Goal: Task Accomplishment & Management: Complete application form

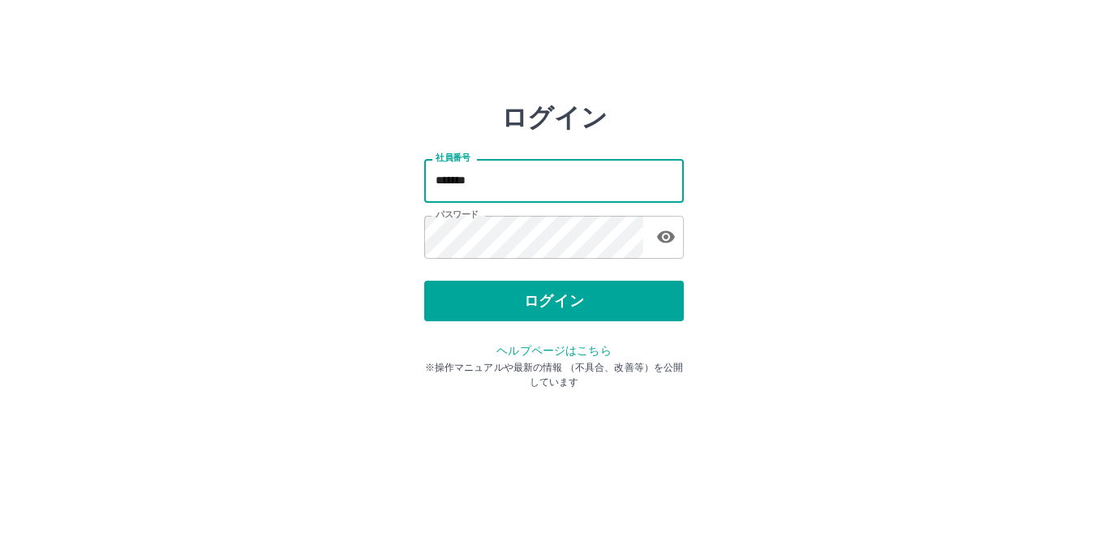
click at [509, 188] on input "*******" at bounding box center [554, 180] width 260 height 43
type input "*******"
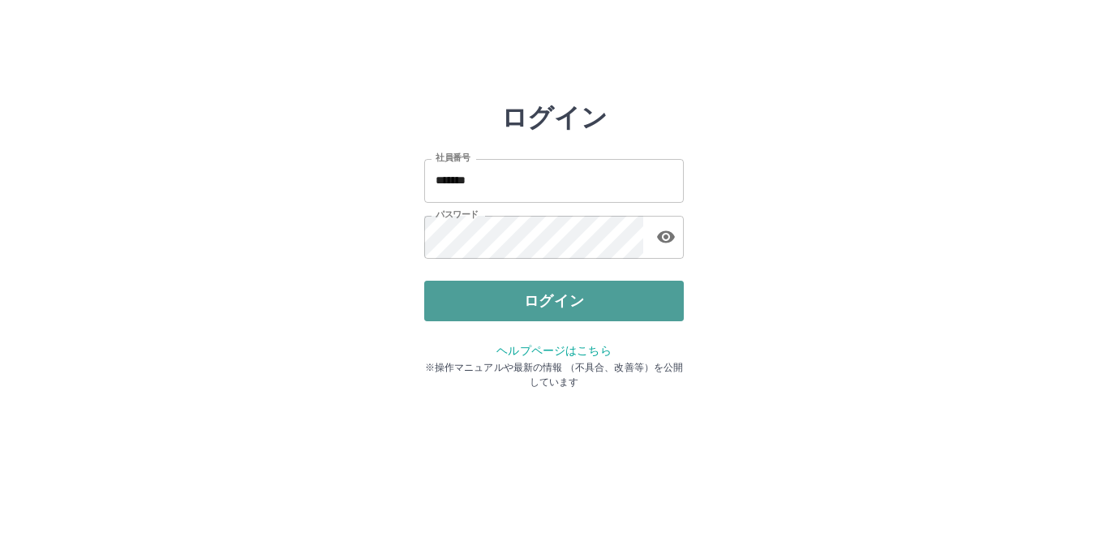
click at [534, 299] on button "ログイン" at bounding box center [554, 301] width 260 height 41
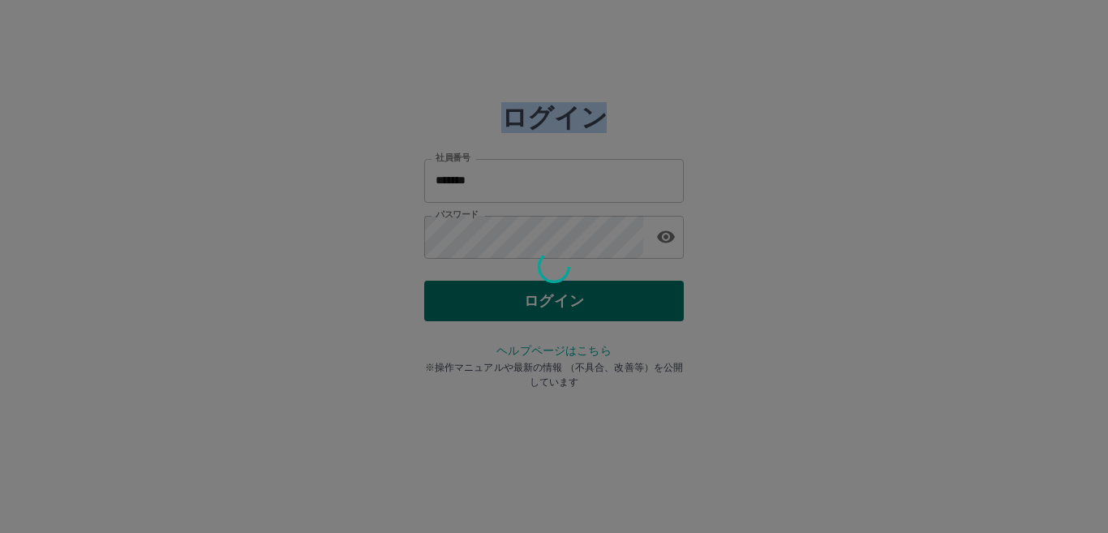
click at [534, 299] on div at bounding box center [554, 266] width 1108 height 533
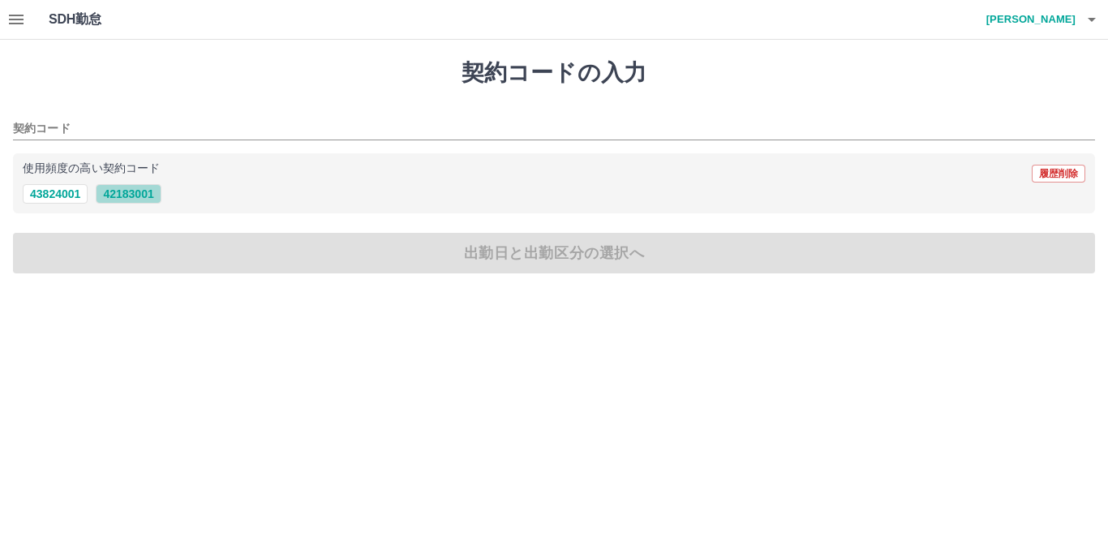
click at [122, 195] on button "42183001" at bounding box center [128, 193] width 65 height 19
type input "********"
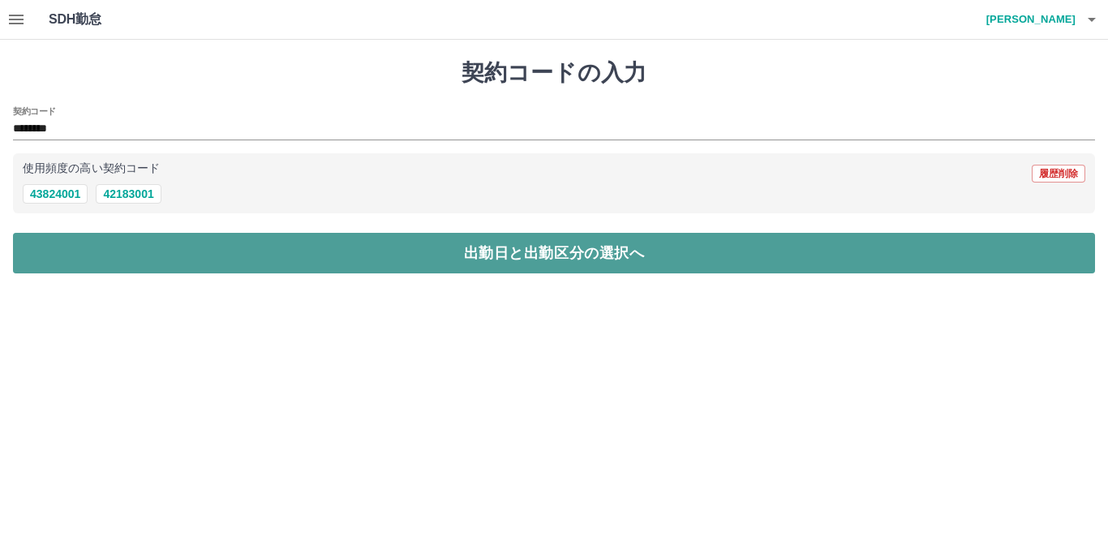
click at [517, 262] on button "出勤日と出勤区分の選択へ" at bounding box center [554, 253] width 1082 height 41
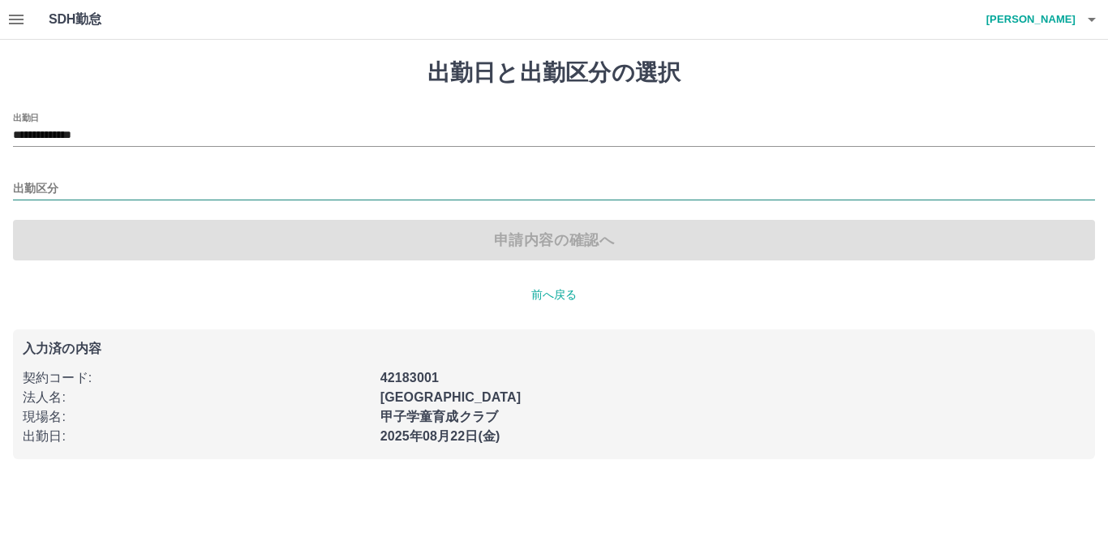
click at [81, 182] on input "出勤区分" at bounding box center [554, 189] width 1082 height 20
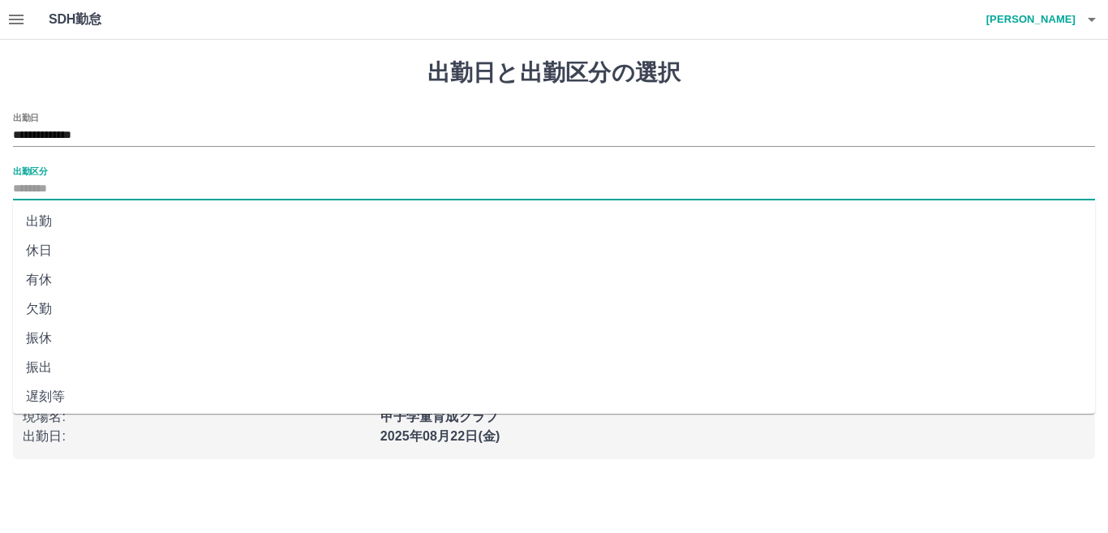
click at [34, 249] on li "休日" at bounding box center [554, 250] width 1082 height 29
type input "**"
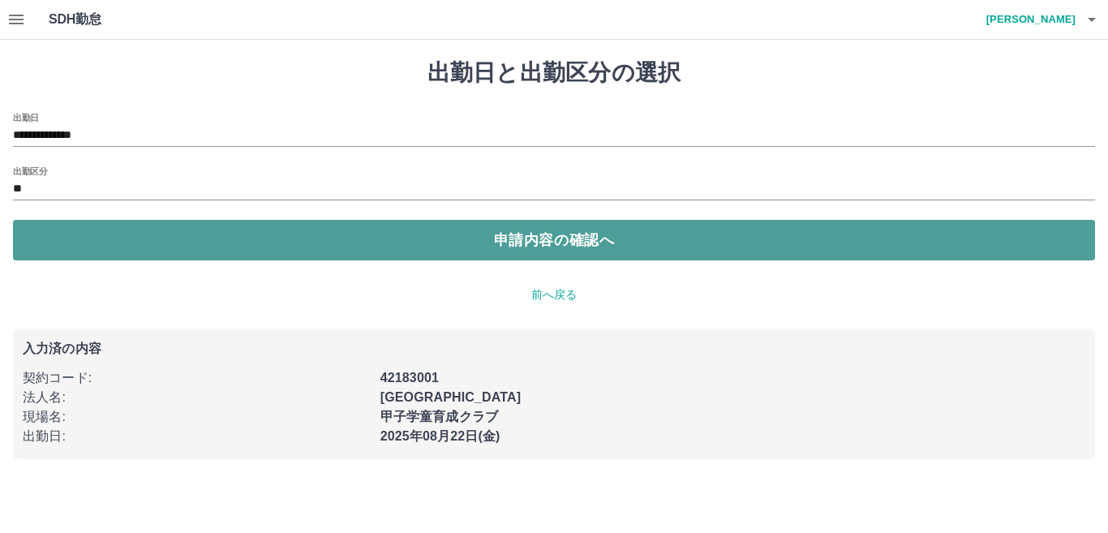
click at [527, 243] on button "申請内容の確認へ" at bounding box center [554, 240] width 1082 height 41
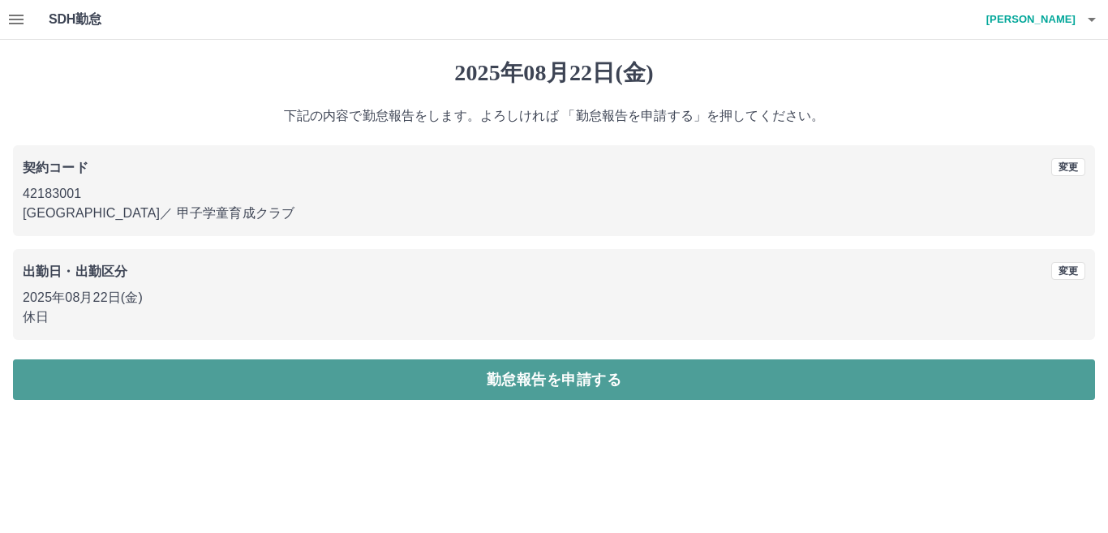
click at [557, 387] on button "勤怠報告を申請する" at bounding box center [554, 379] width 1082 height 41
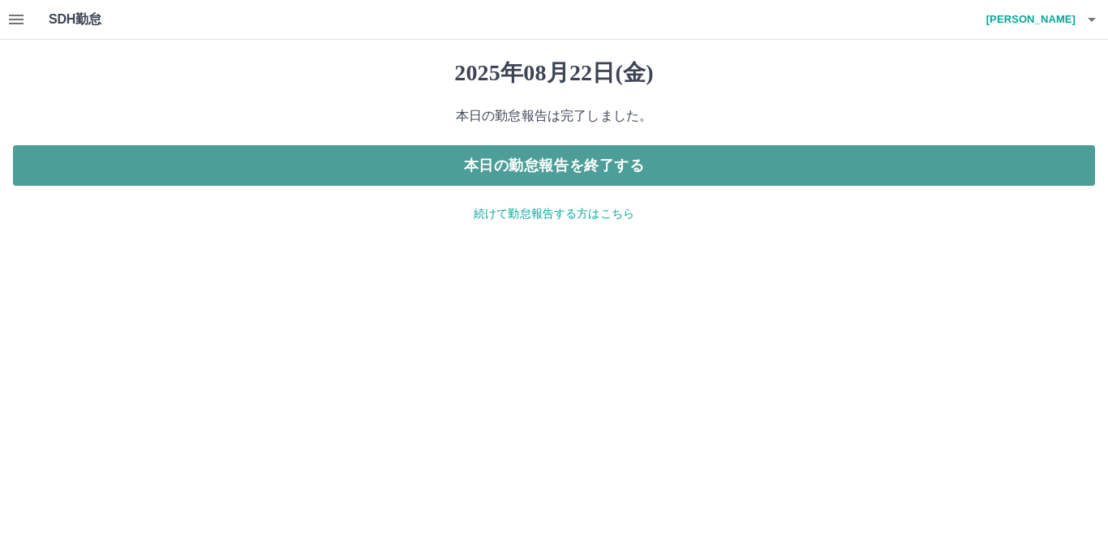
click at [603, 166] on button "本日の勤怠報告を終了する" at bounding box center [554, 165] width 1082 height 41
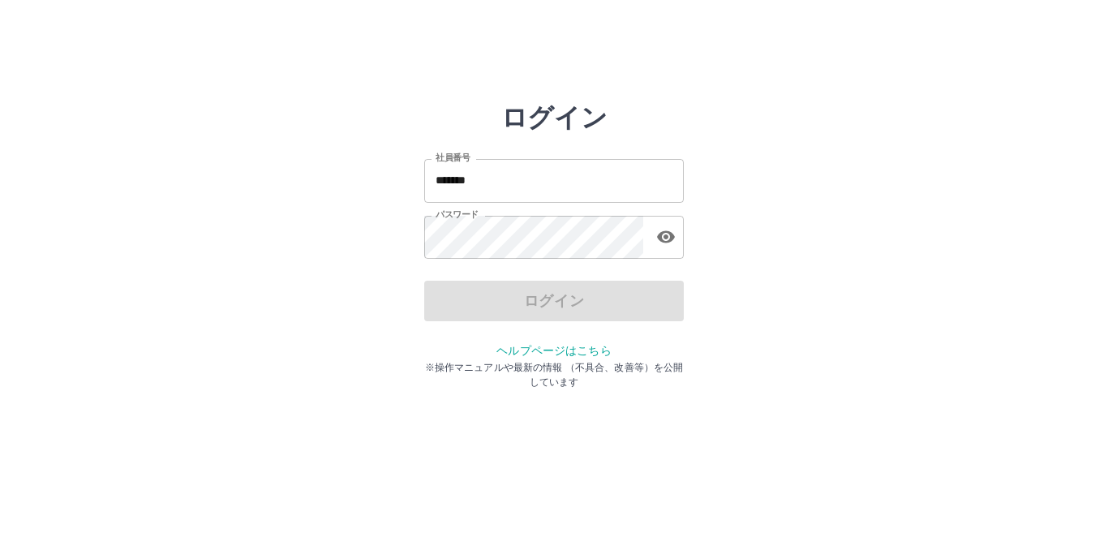
click at [516, 192] on input "*******" at bounding box center [554, 180] width 260 height 43
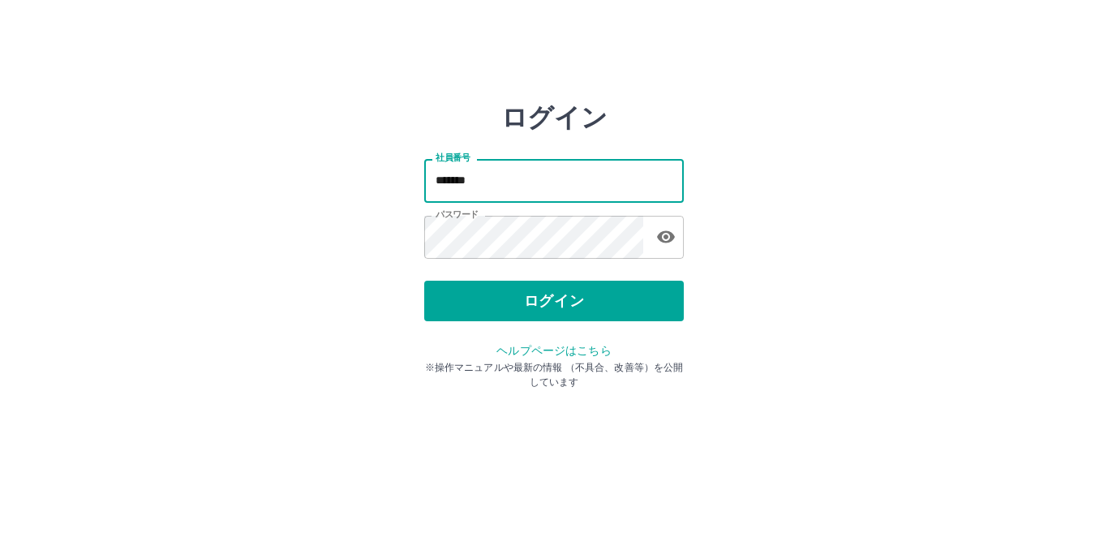
type input "*******"
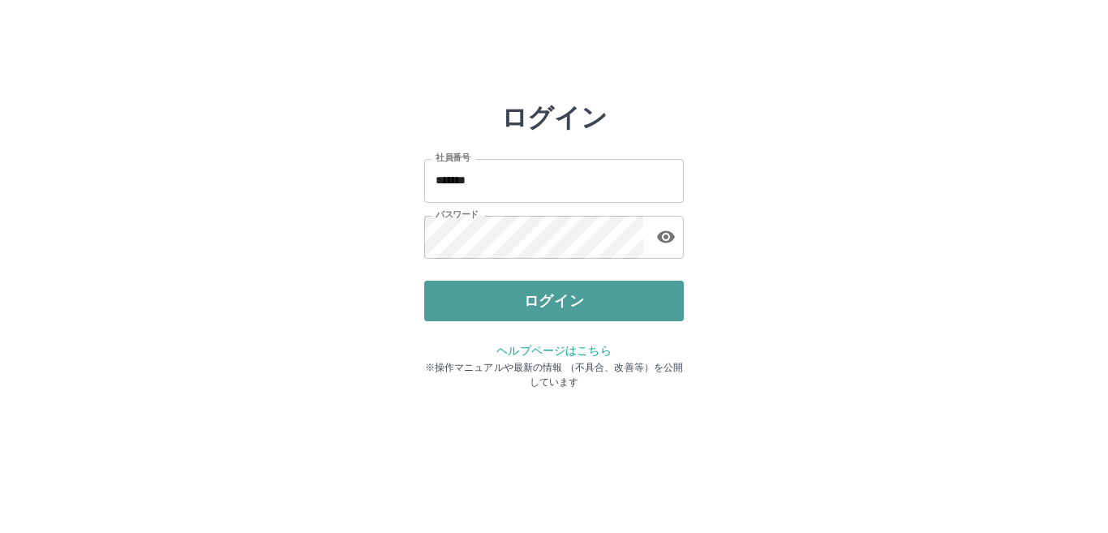
click at [518, 292] on button "ログイン" at bounding box center [554, 301] width 260 height 41
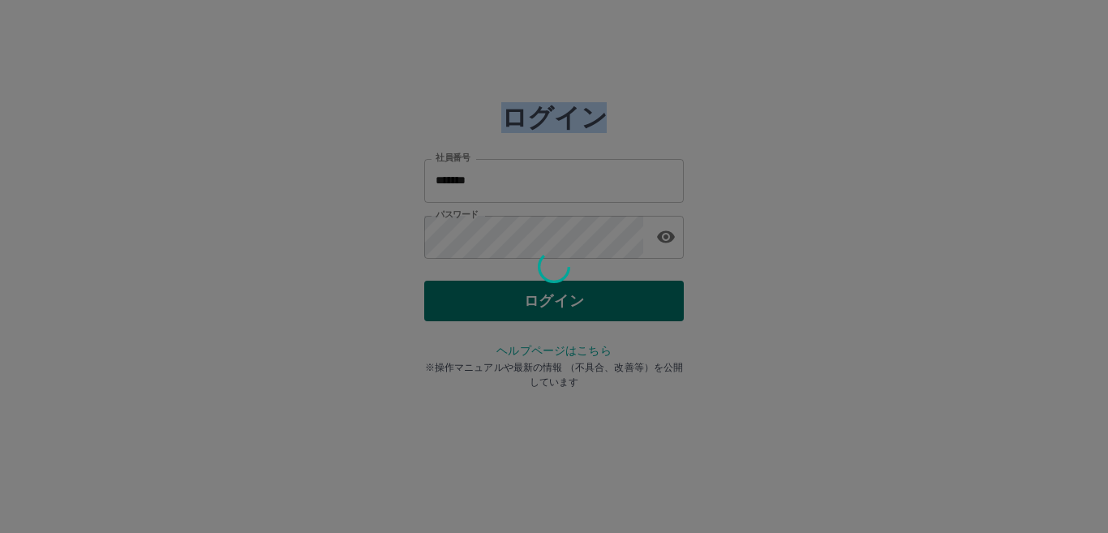
click at [518, 292] on div at bounding box center [554, 266] width 1108 height 533
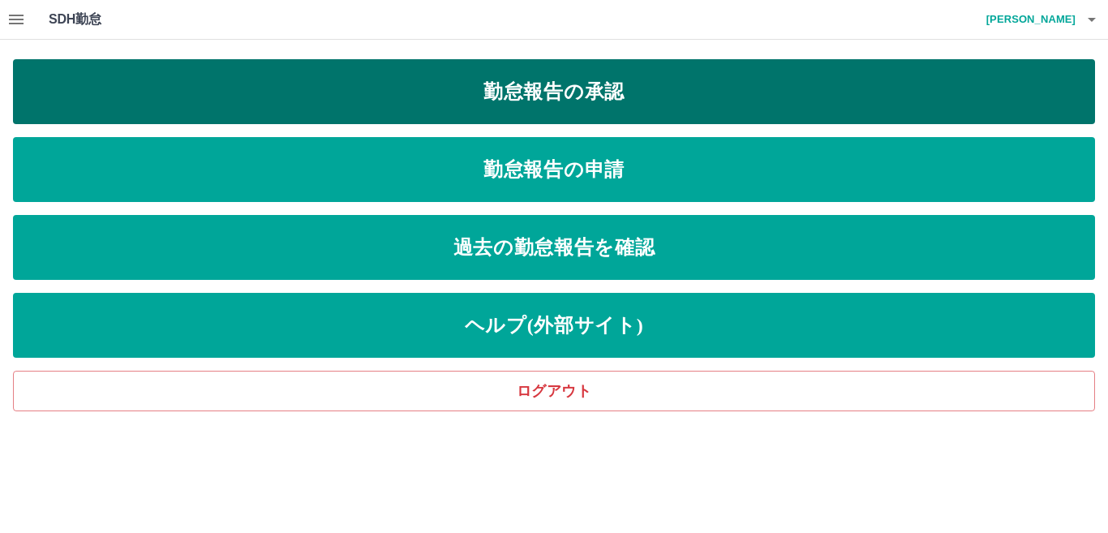
click at [612, 87] on link "勤怠報告の承認" at bounding box center [554, 91] width 1082 height 65
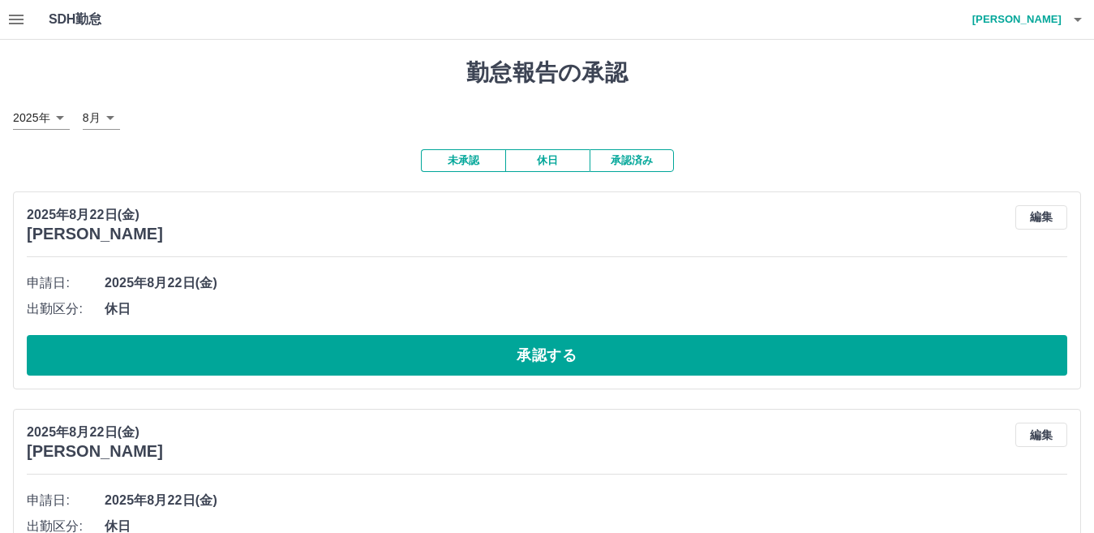
click at [463, 155] on button "未承認" at bounding box center [463, 160] width 84 height 23
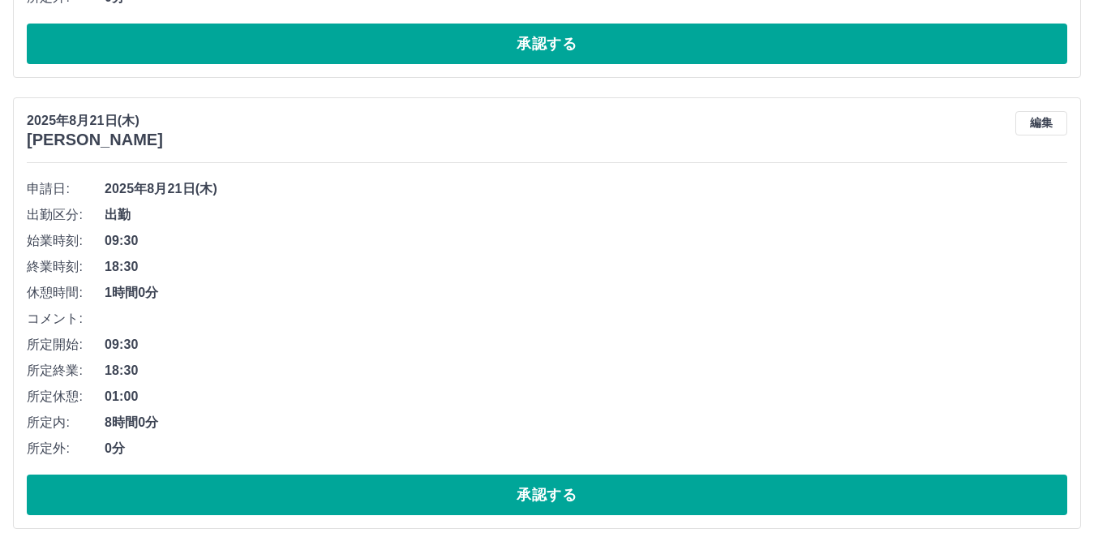
scroll to position [4592, 0]
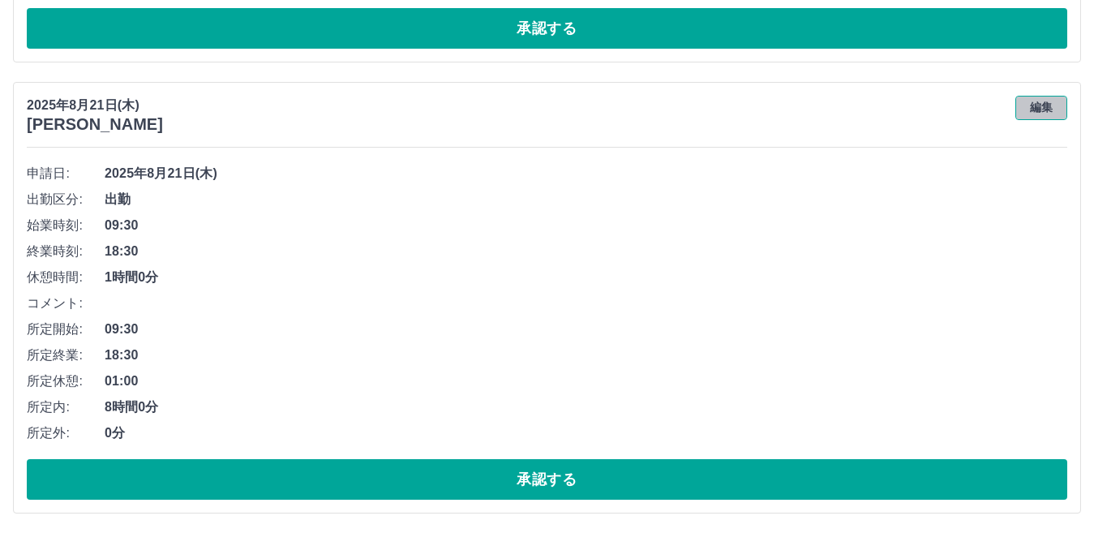
click at [1032, 110] on button "編集" at bounding box center [1042, 108] width 52 height 24
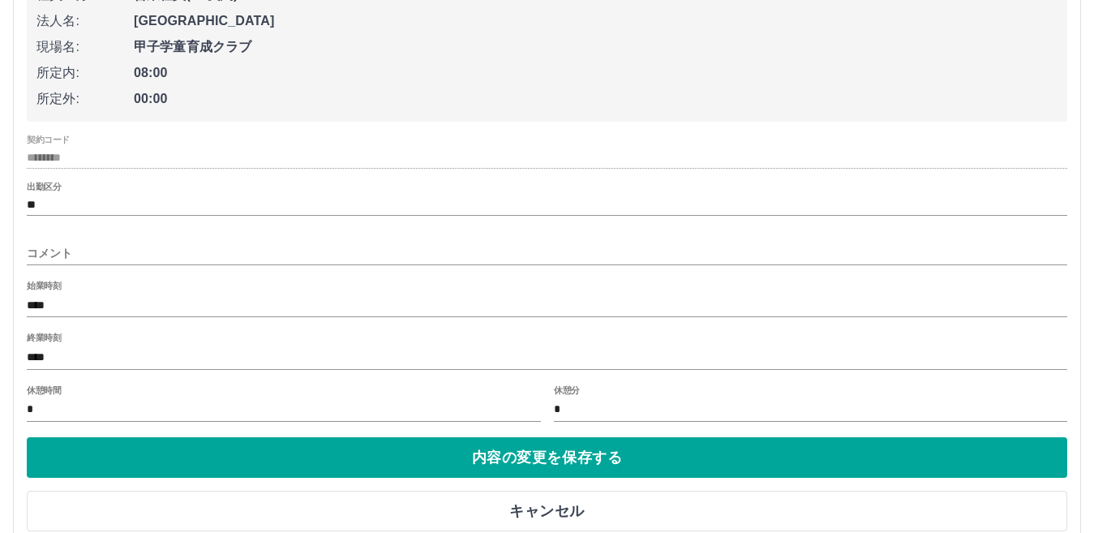
scroll to position [4836, 0]
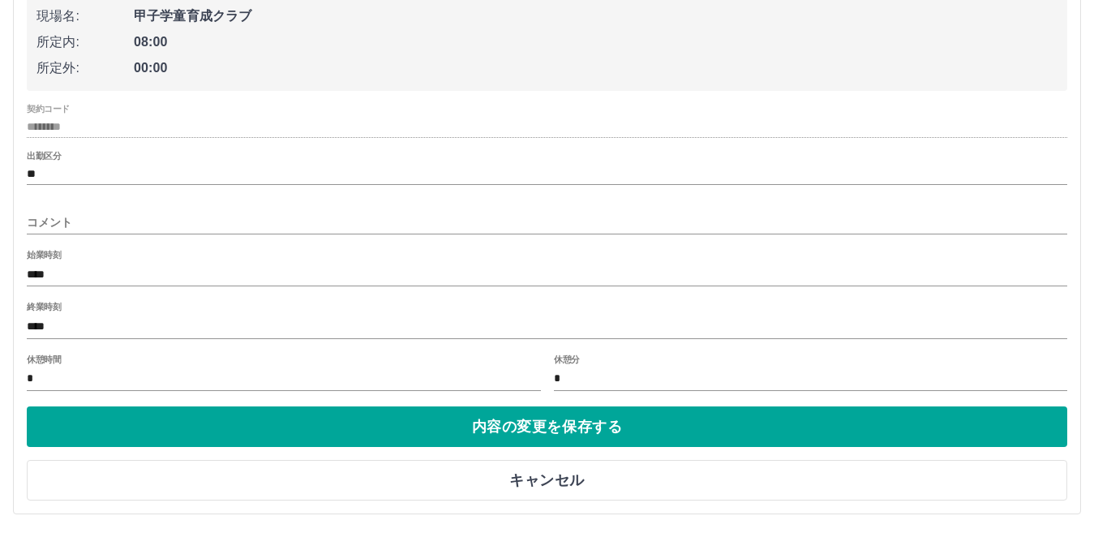
click at [75, 276] on input "****" at bounding box center [547, 275] width 1041 height 24
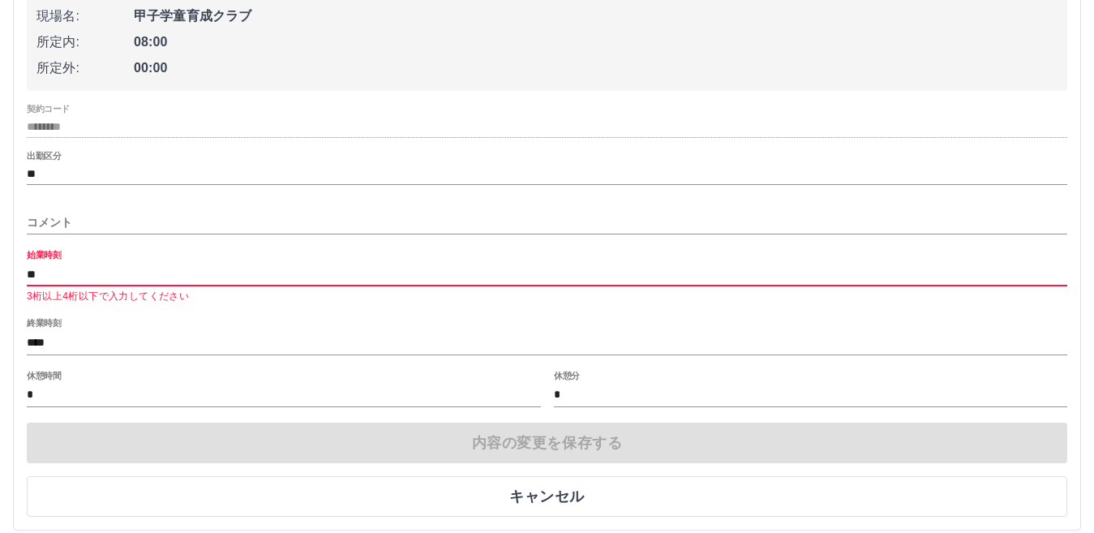
type input "*"
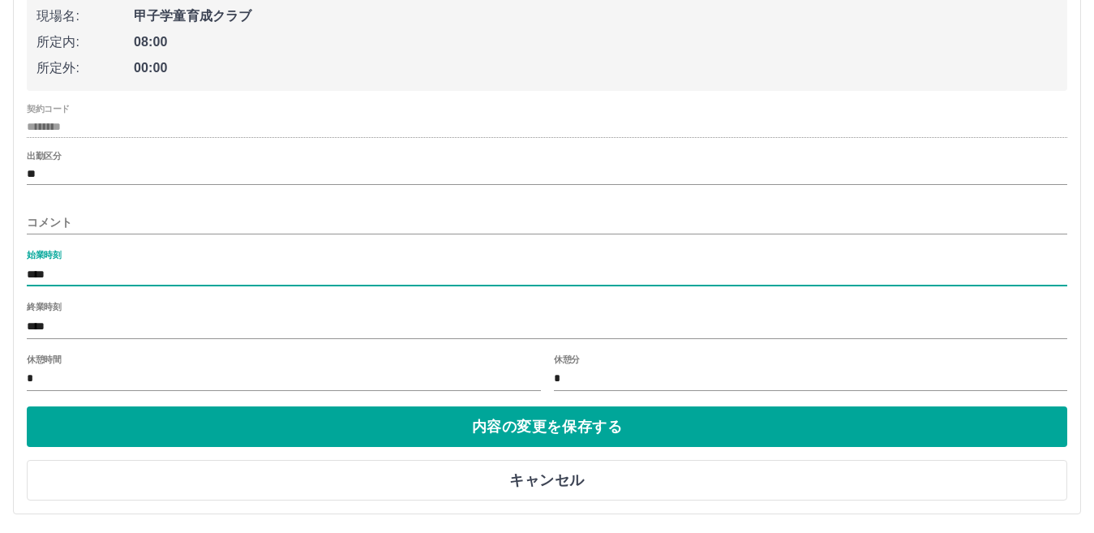
type input "****"
click at [56, 329] on input "****" at bounding box center [547, 327] width 1041 height 24
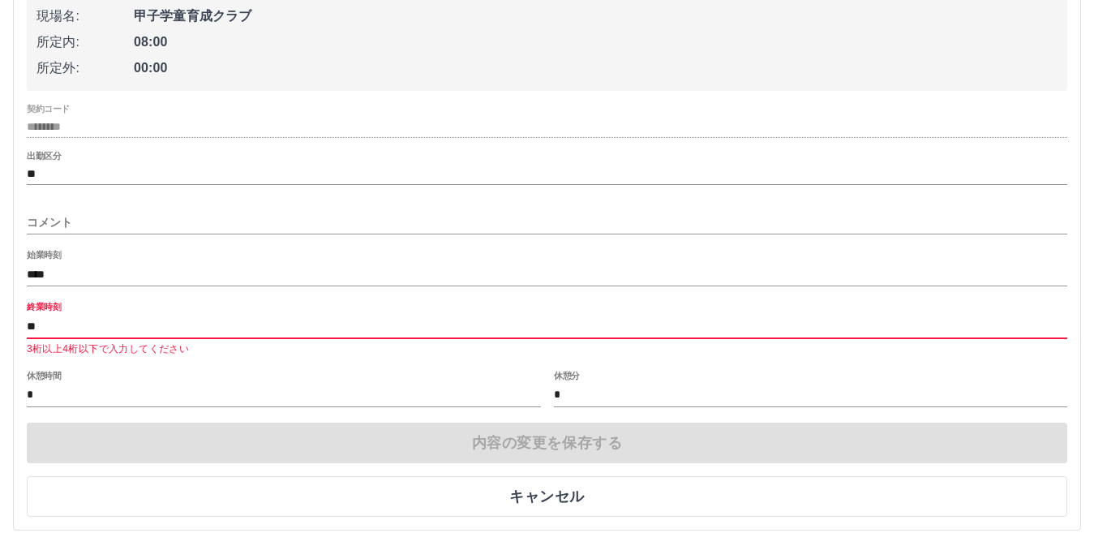
type input "*"
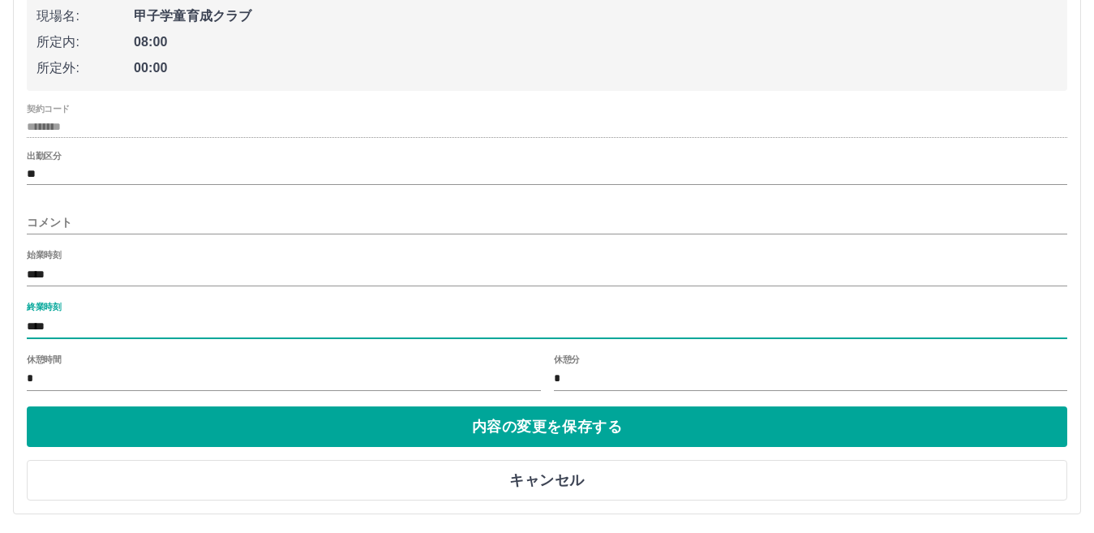
type input "****"
drag, startPoint x: 36, startPoint y: 376, endPoint x: 37, endPoint y: 385, distance: 9.1
click at [37, 385] on input "*" at bounding box center [284, 379] width 514 height 24
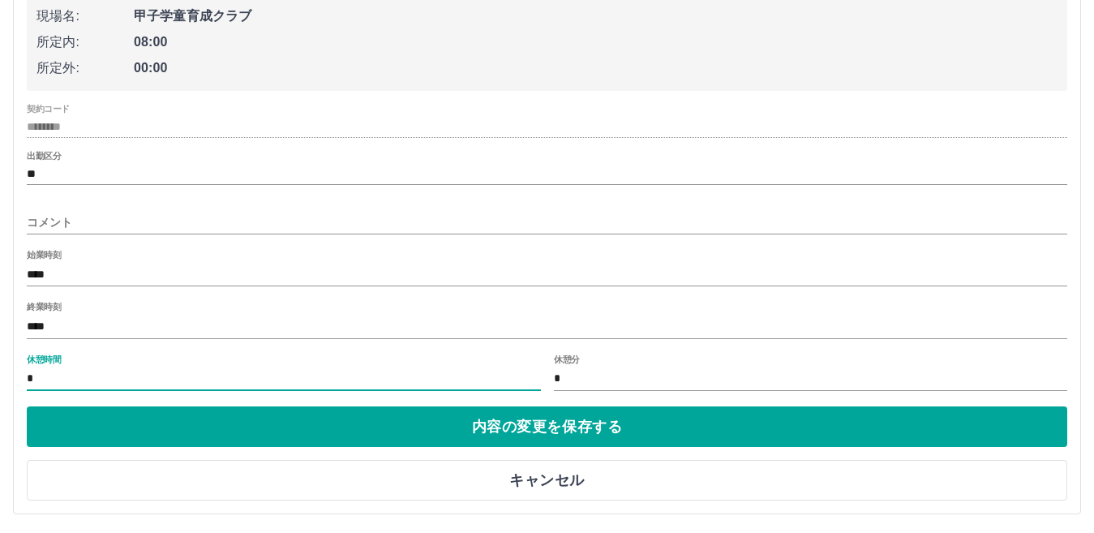
type input "*"
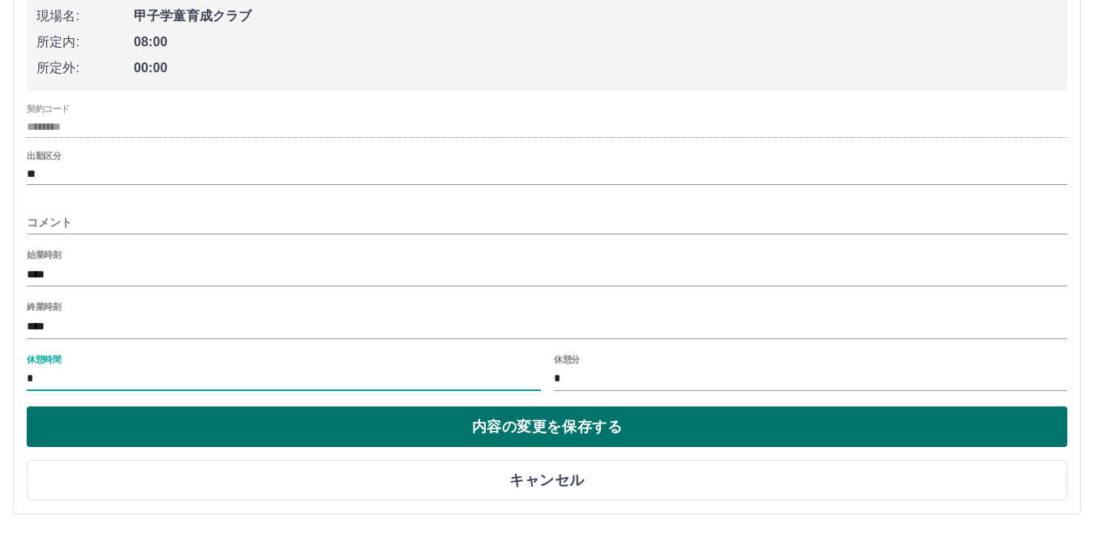
click at [367, 440] on button "内容の変更を保存する" at bounding box center [547, 426] width 1041 height 41
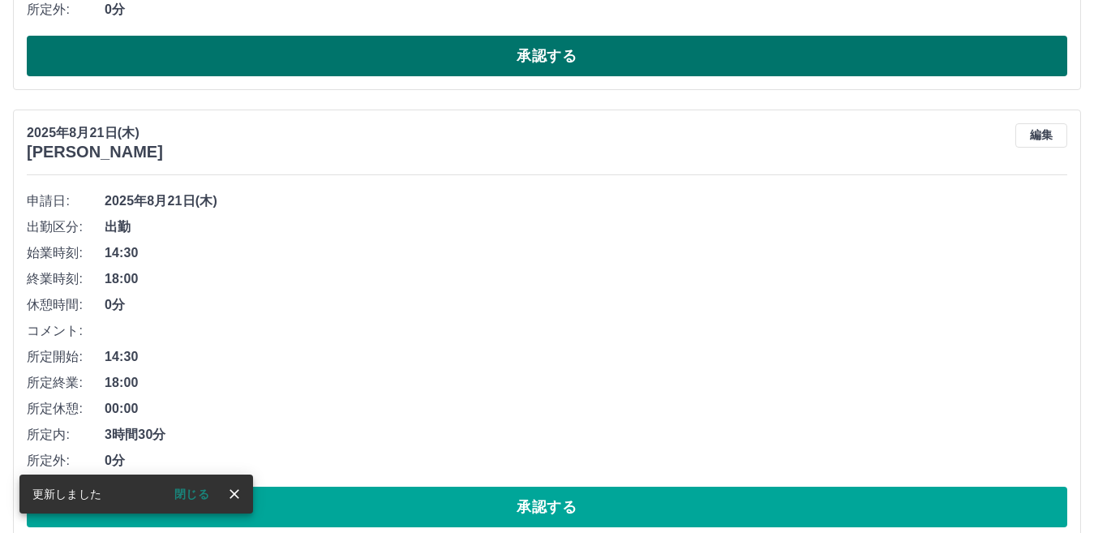
scroll to position [4592, 0]
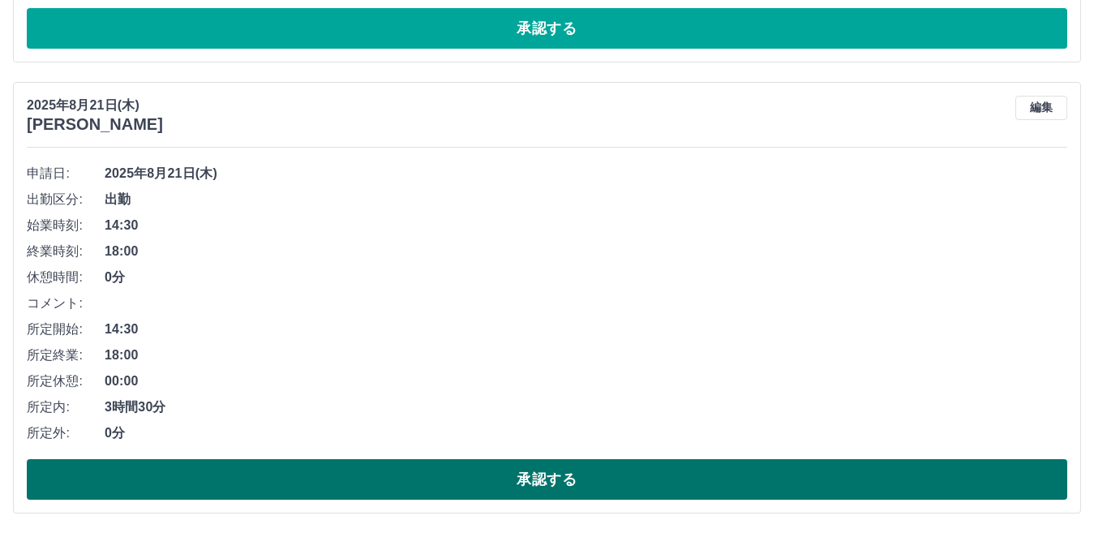
click at [457, 479] on button "承認する" at bounding box center [547, 479] width 1041 height 41
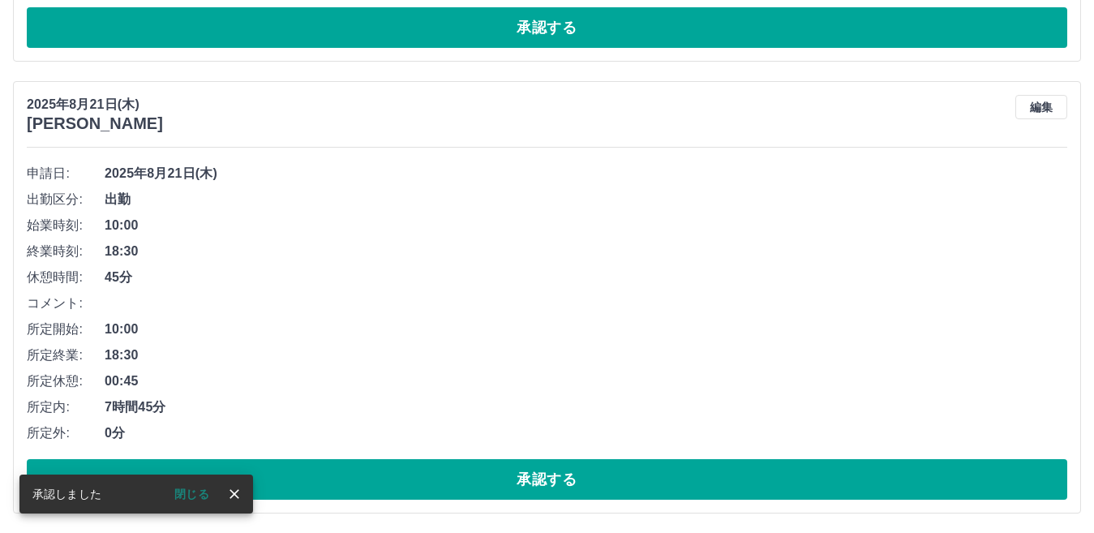
scroll to position [4141, 0]
click at [239, 495] on icon "close" at bounding box center [234, 494] width 16 height 16
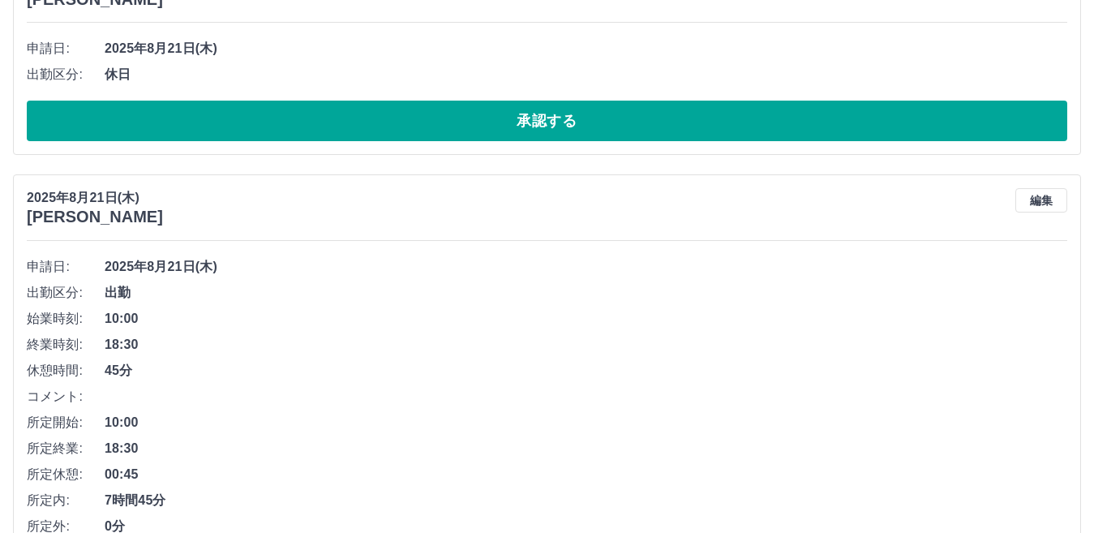
scroll to position [3817, 0]
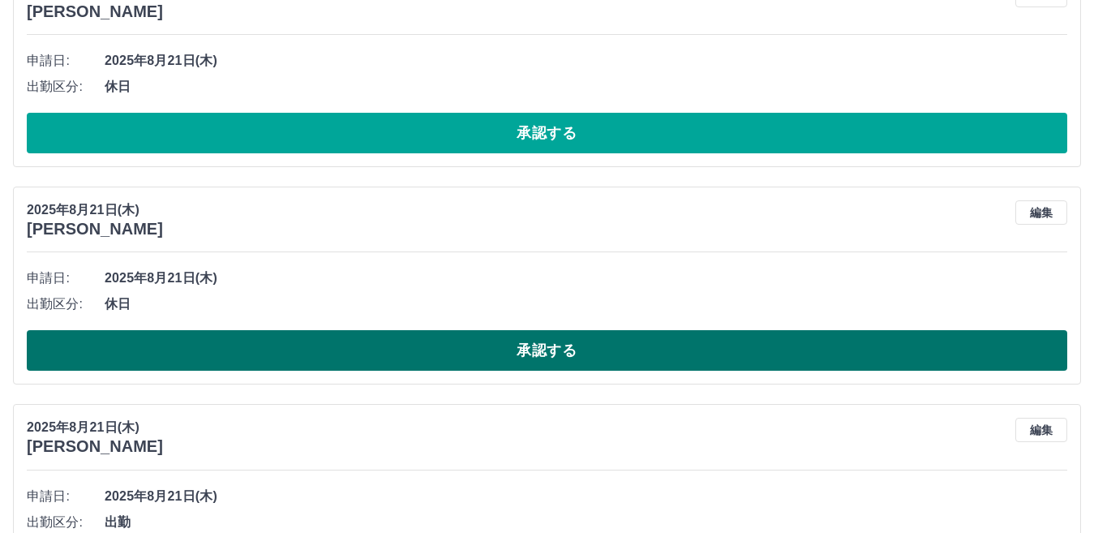
click at [557, 359] on button "承認する" at bounding box center [547, 350] width 1041 height 41
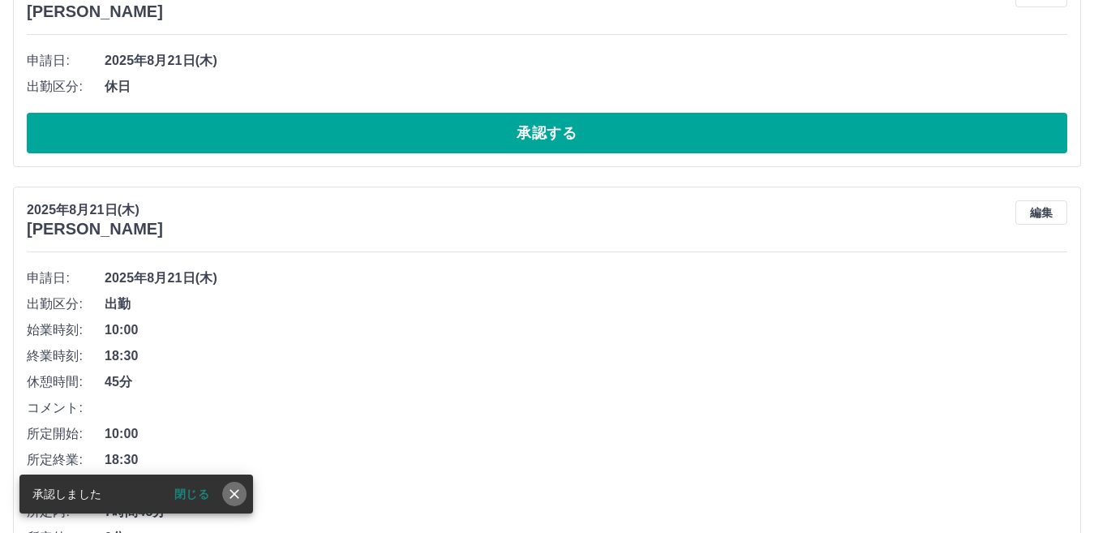
click at [243, 497] on button "close" at bounding box center [234, 494] width 24 height 24
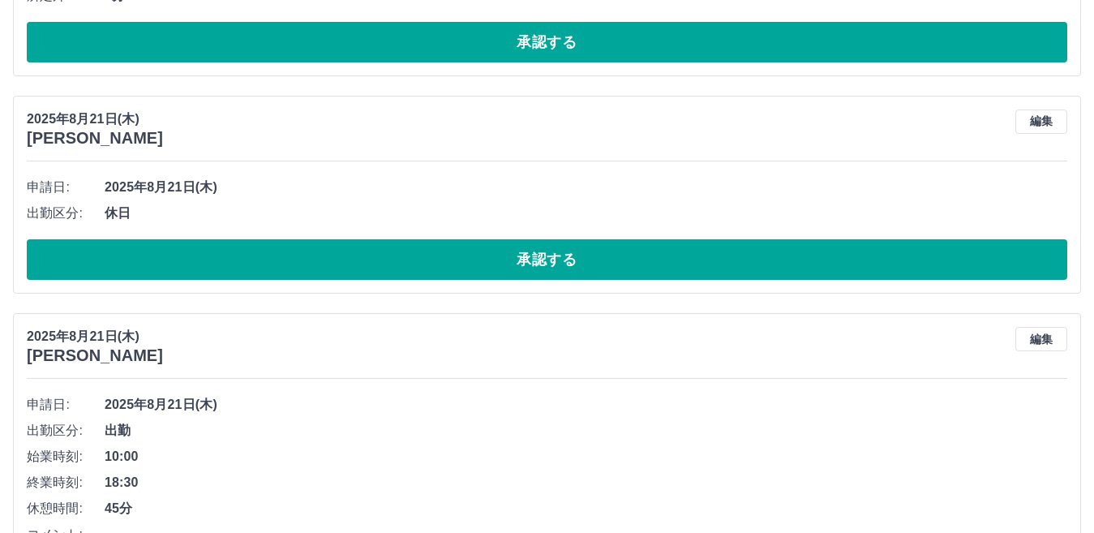
scroll to position [3573, 0]
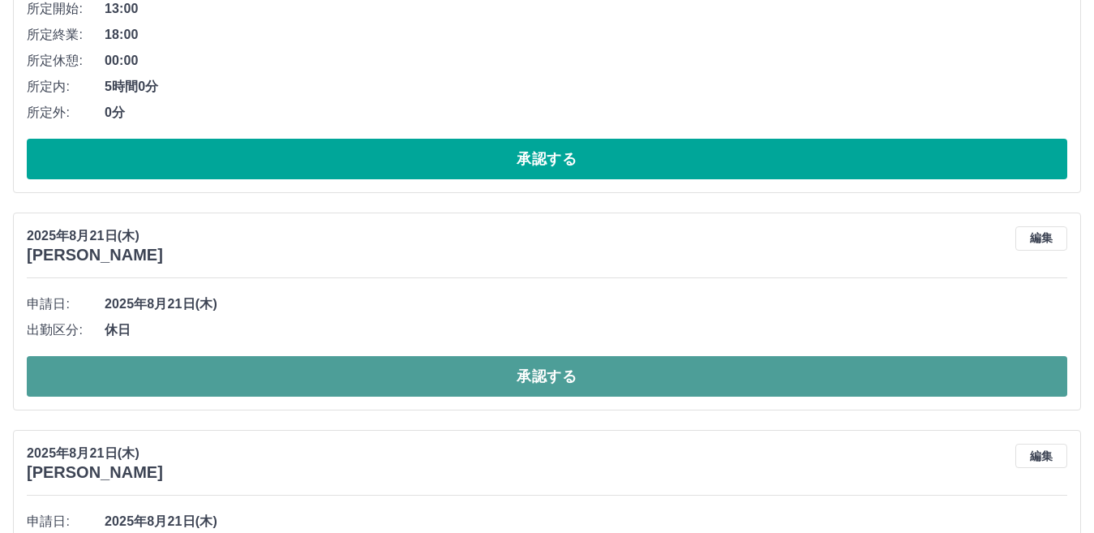
click at [530, 377] on button "承認する" at bounding box center [547, 376] width 1041 height 41
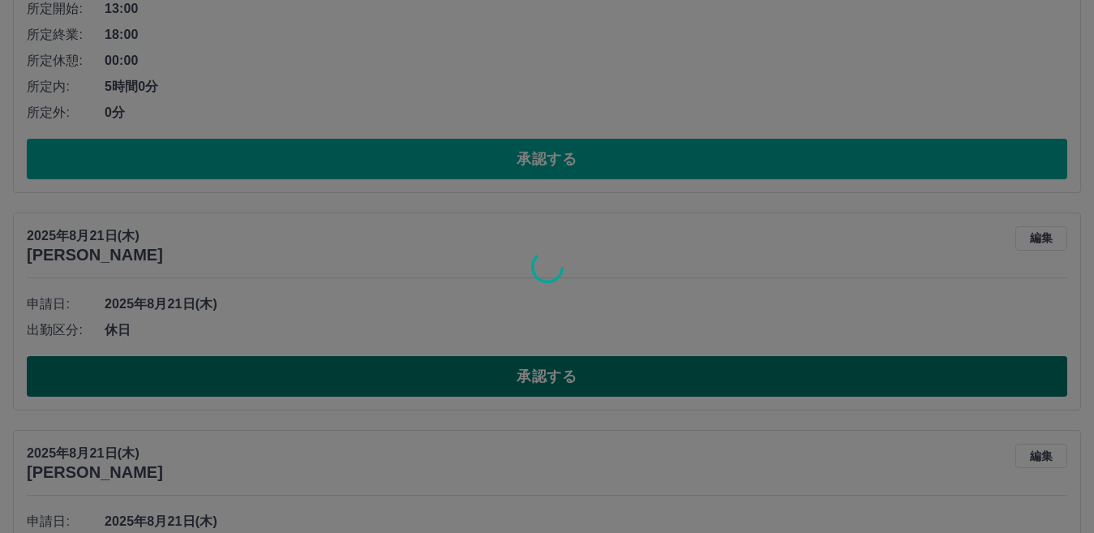
click at [530, 377] on div at bounding box center [547, 266] width 1094 height 533
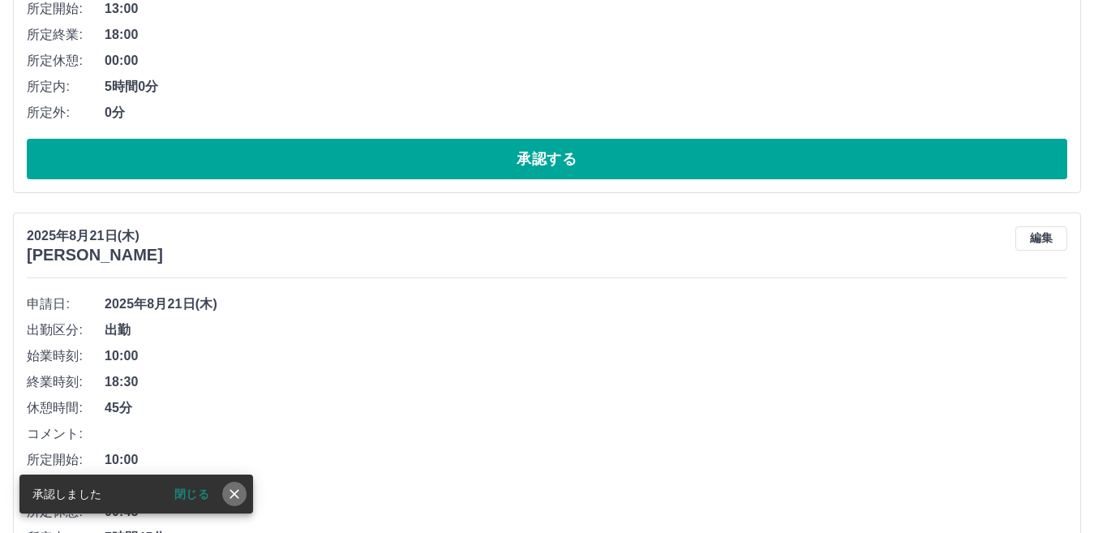
click at [237, 489] on icon "close" at bounding box center [234, 494] width 16 height 16
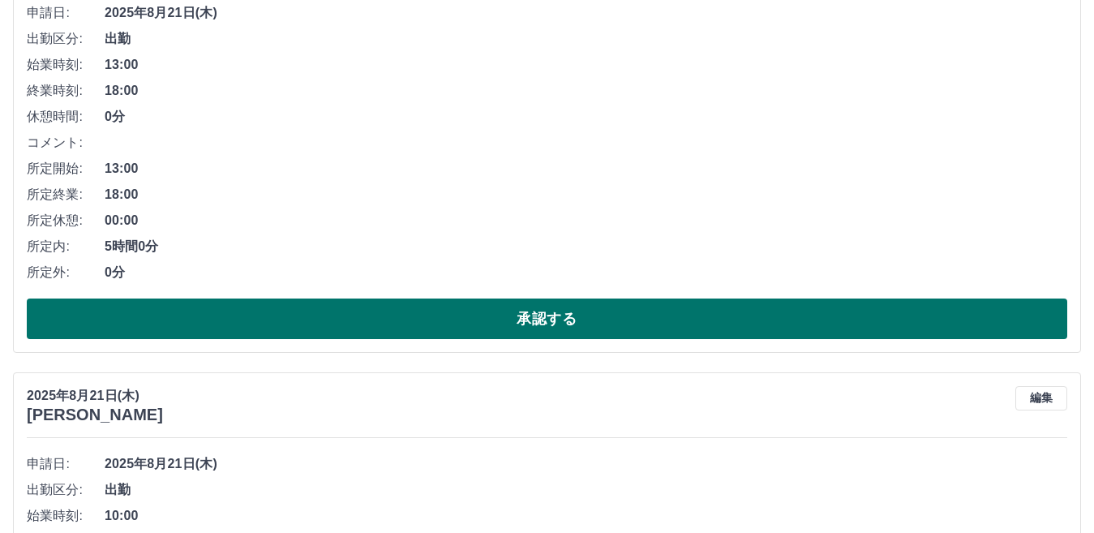
scroll to position [3330, 0]
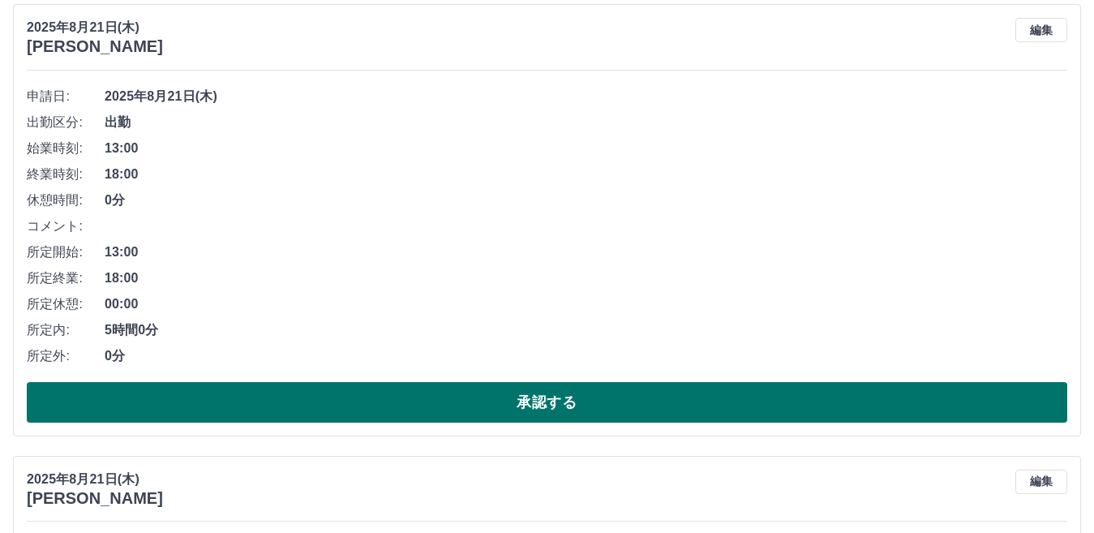
click at [554, 400] on button "承認する" at bounding box center [547, 402] width 1041 height 41
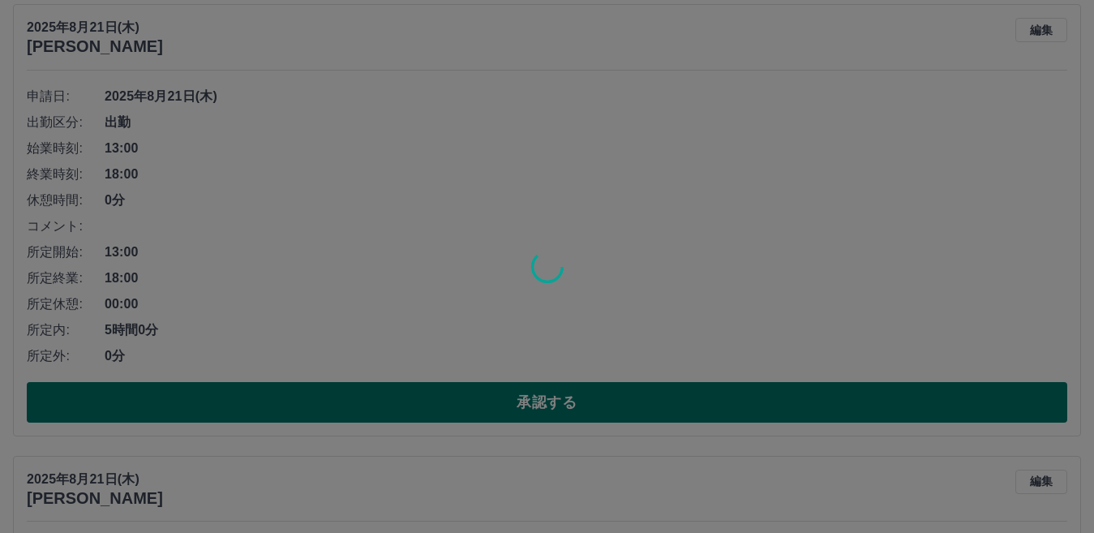
click at [554, 400] on div at bounding box center [547, 266] width 1094 height 533
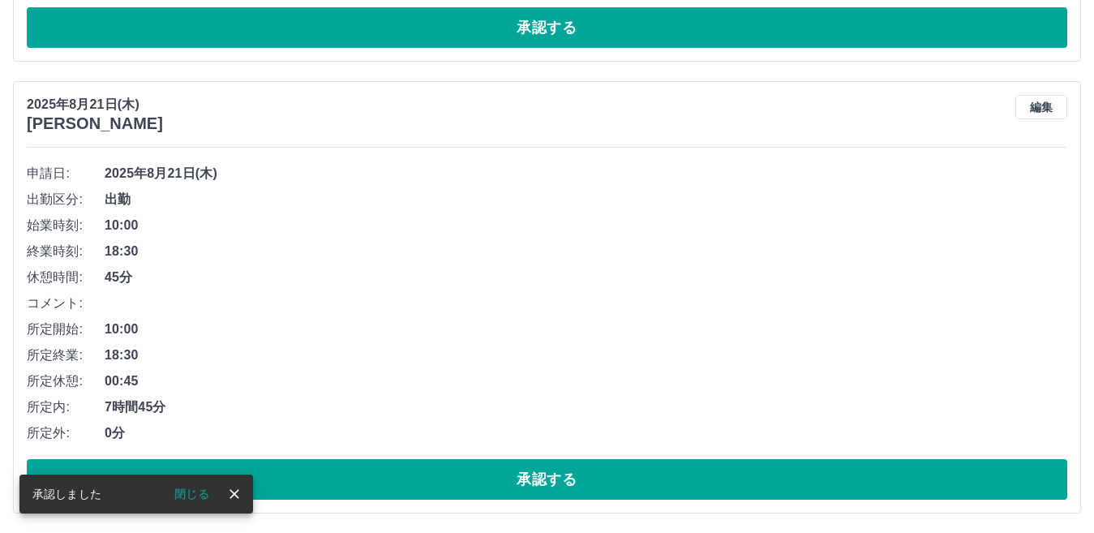
scroll to position [2878, 0]
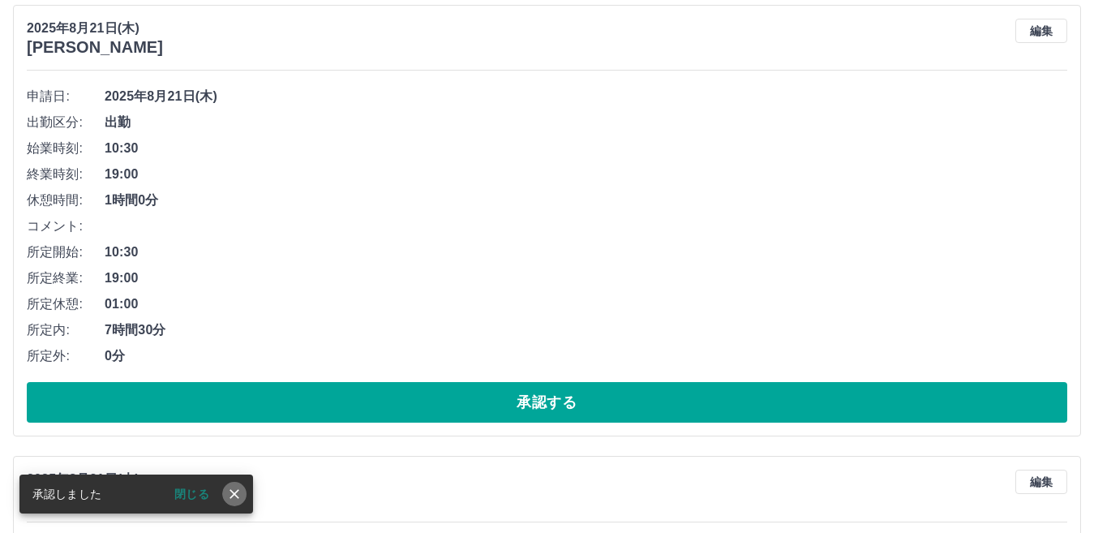
click at [239, 488] on icon "close" at bounding box center [234, 494] width 16 height 16
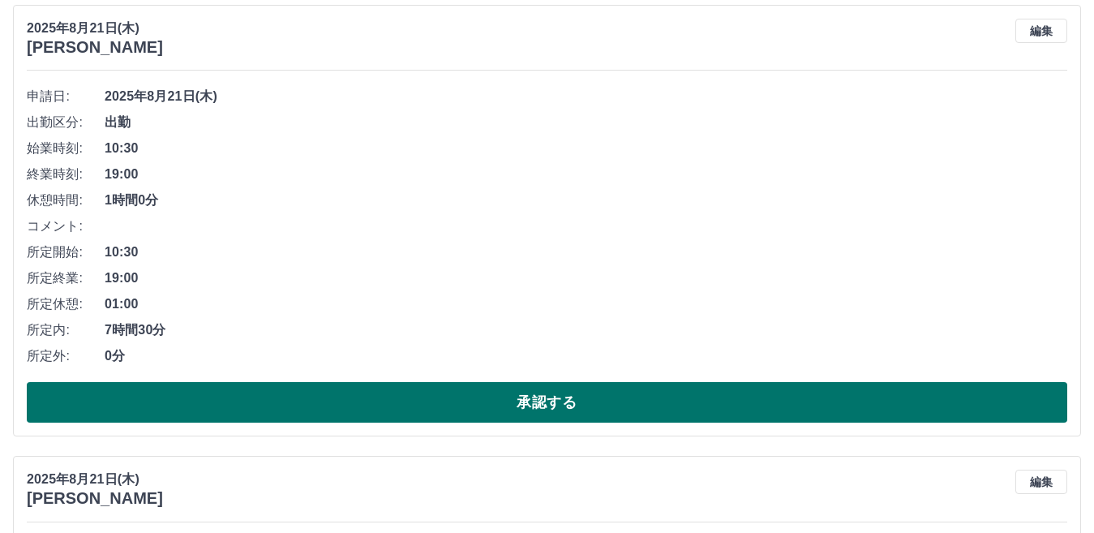
click at [540, 409] on button "承認する" at bounding box center [547, 402] width 1041 height 41
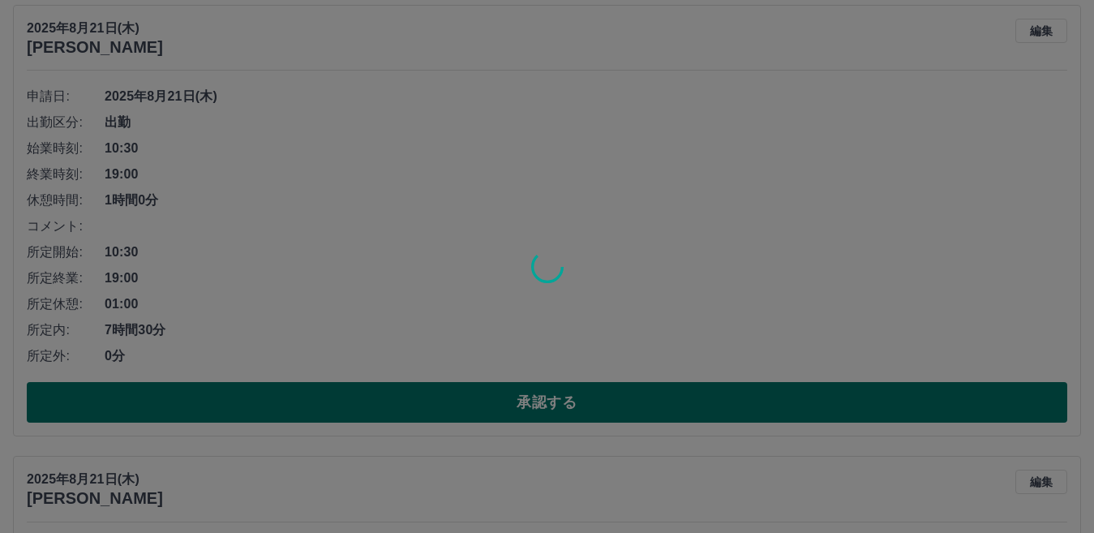
click at [540, 409] on div at bounding box center [547, 266] width 1094 height 533
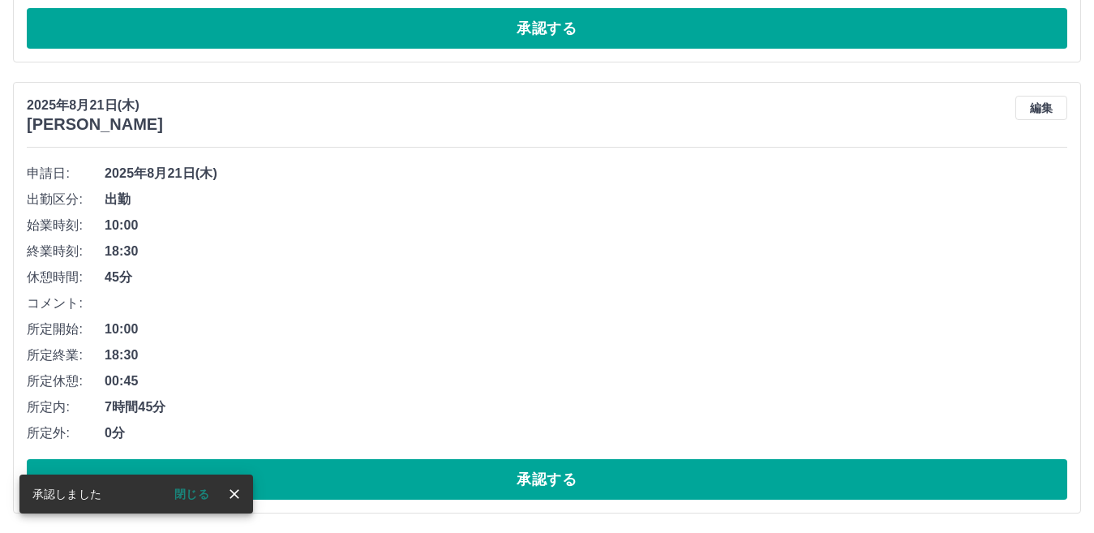
scroll to position [2427, 0]
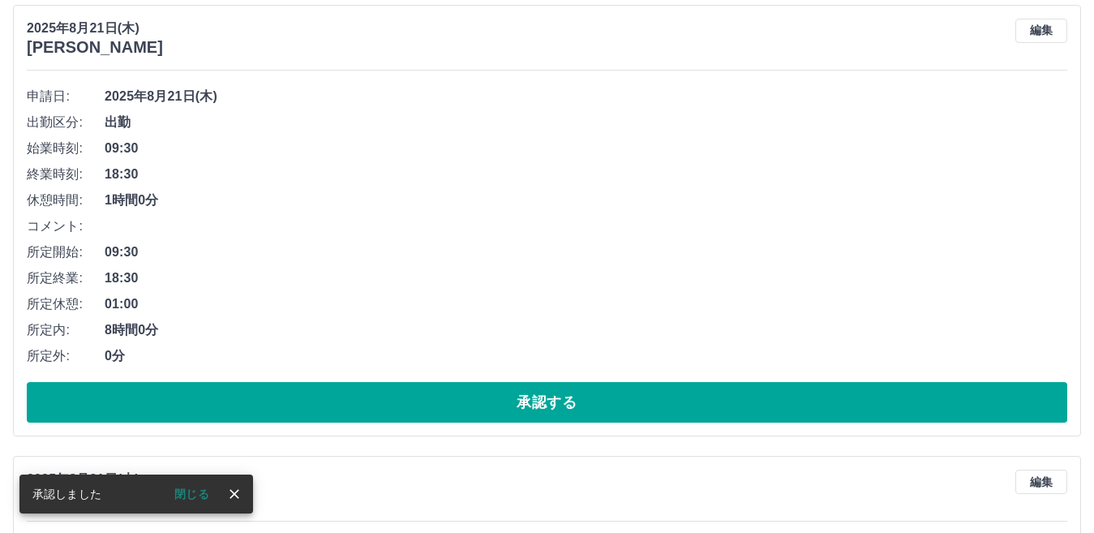
click at [236, 488] on icon "close" at bounding box center [234, 494] width 16 height 16
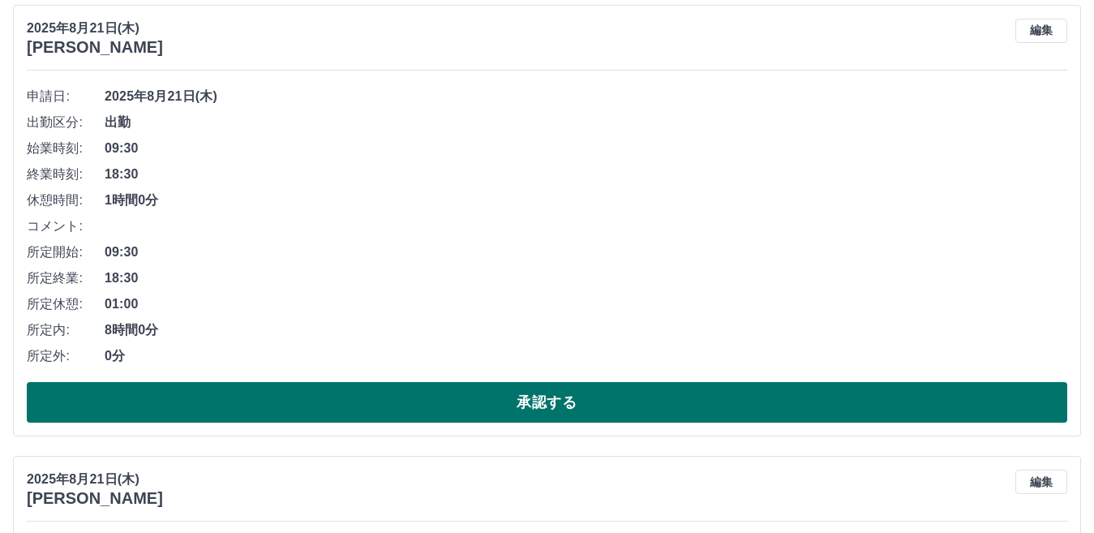
click at [555, 412] on button "承認する" at bounding box center [547, 402] width 1041 height 41
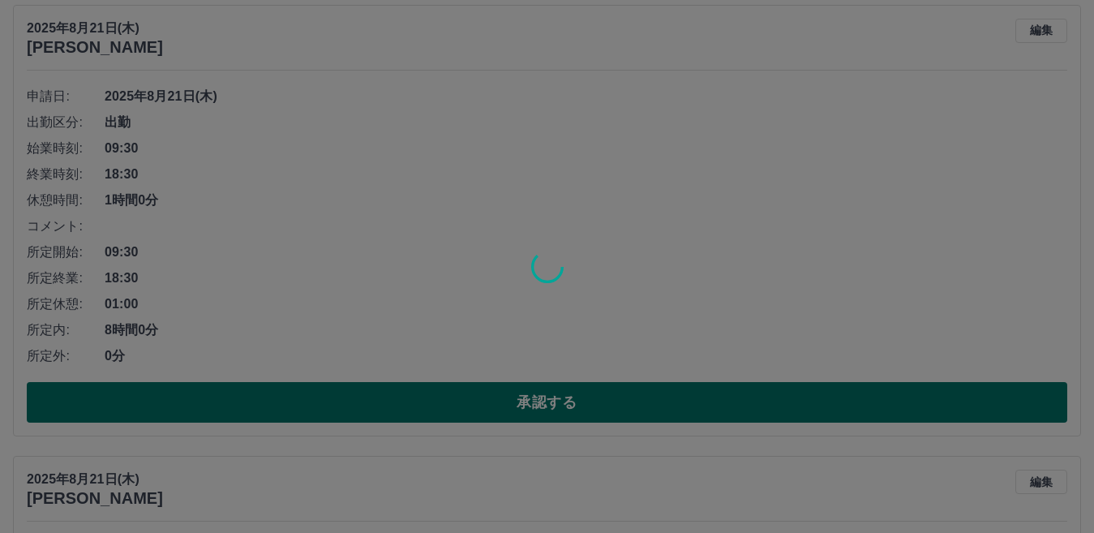
click at [555, 412] on div at bounding box center [547, 266] width 1094 height 533
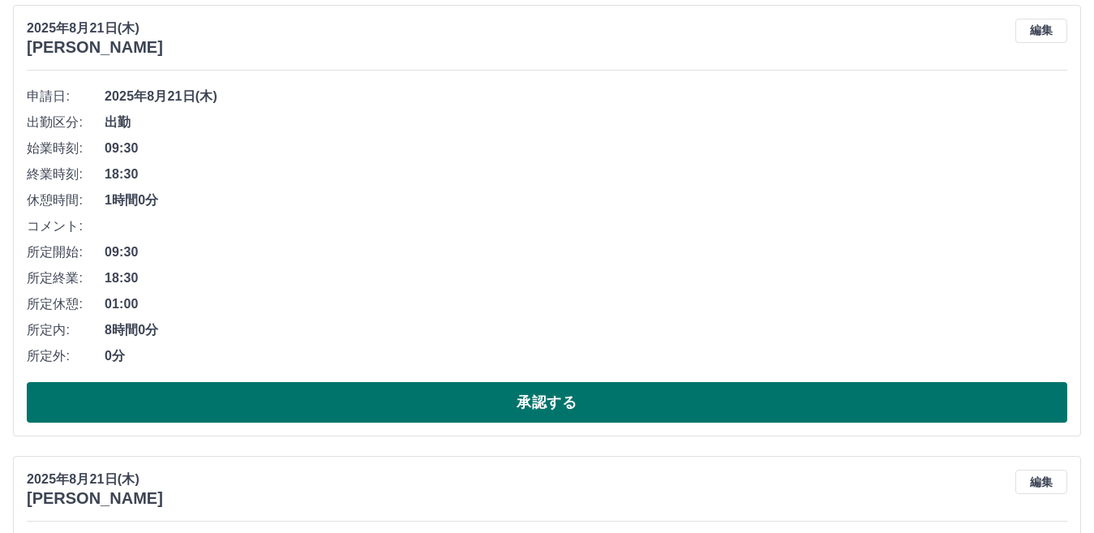
scroll to position [1976, 0]
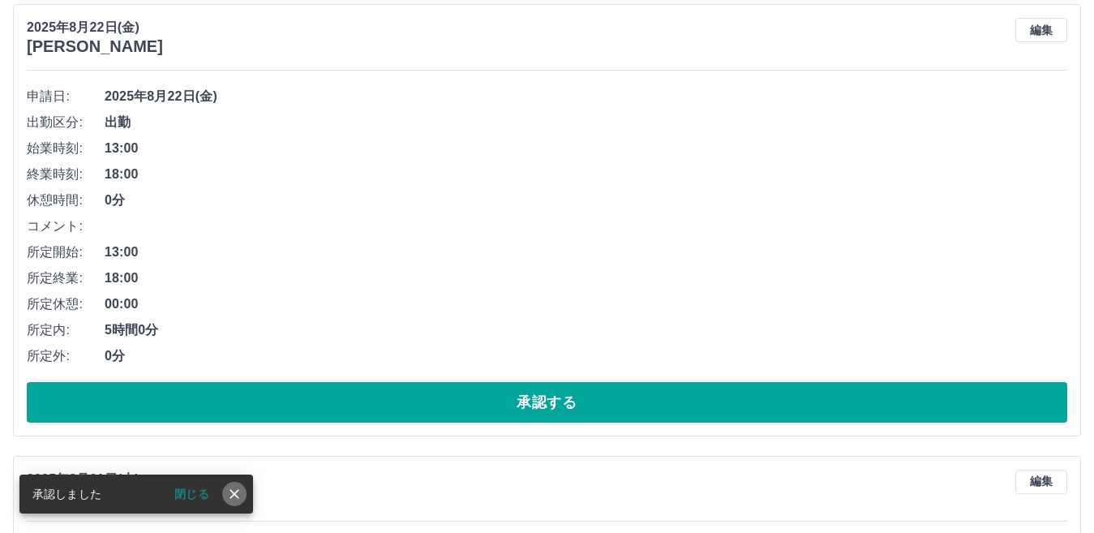
click at [232, 492] on icon "close" at bounding box center [235, 494] width 10 height 10
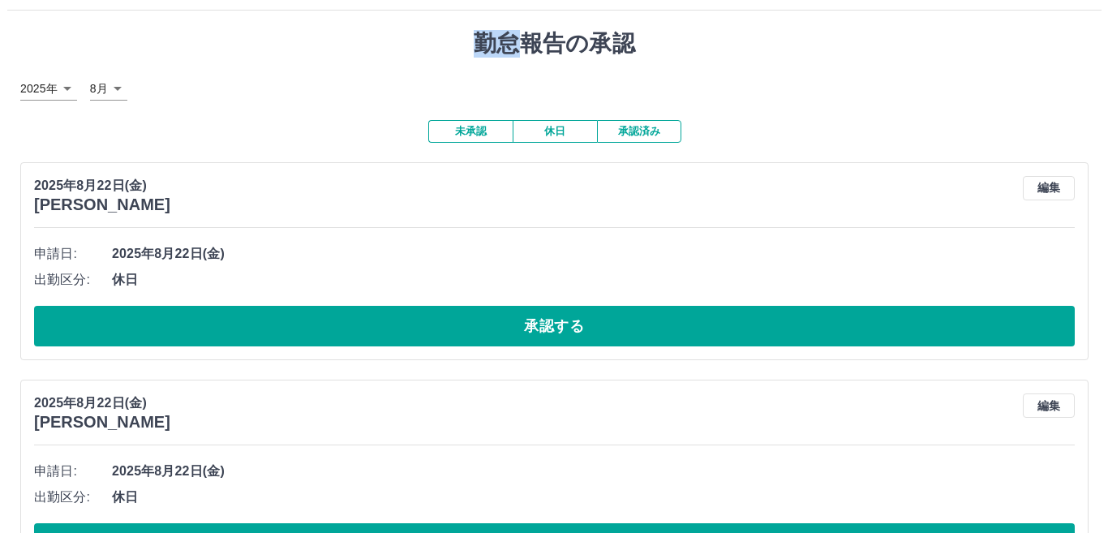
scroll to position [0, 0]
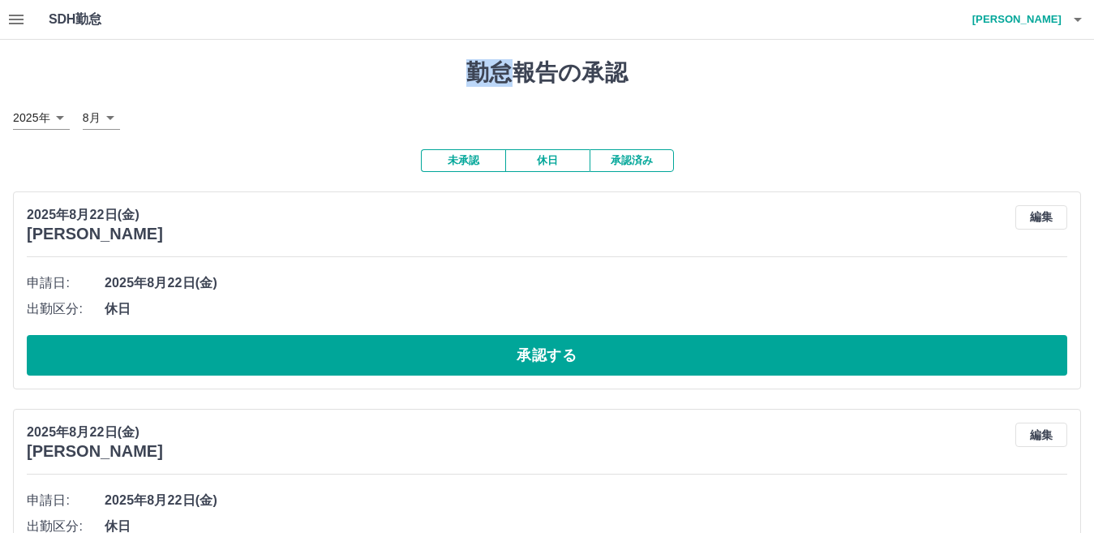
click at [1075, 24] on icon "button" at bounding box center [1077, 19] width 19 height 19
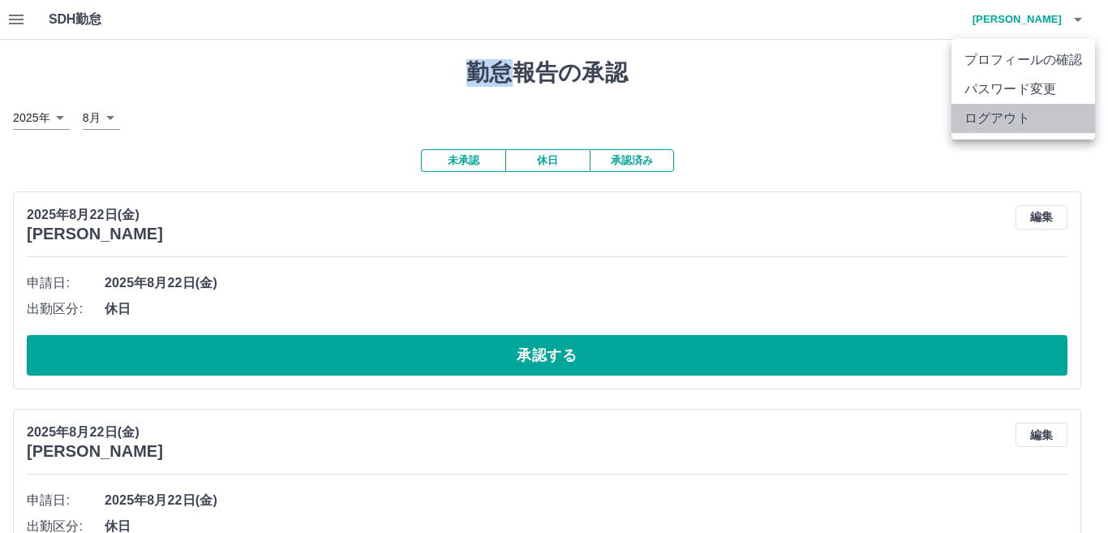
click at [992, 125] on li "ログアウト" at bounding box center [1024, 118] width 144 height 29
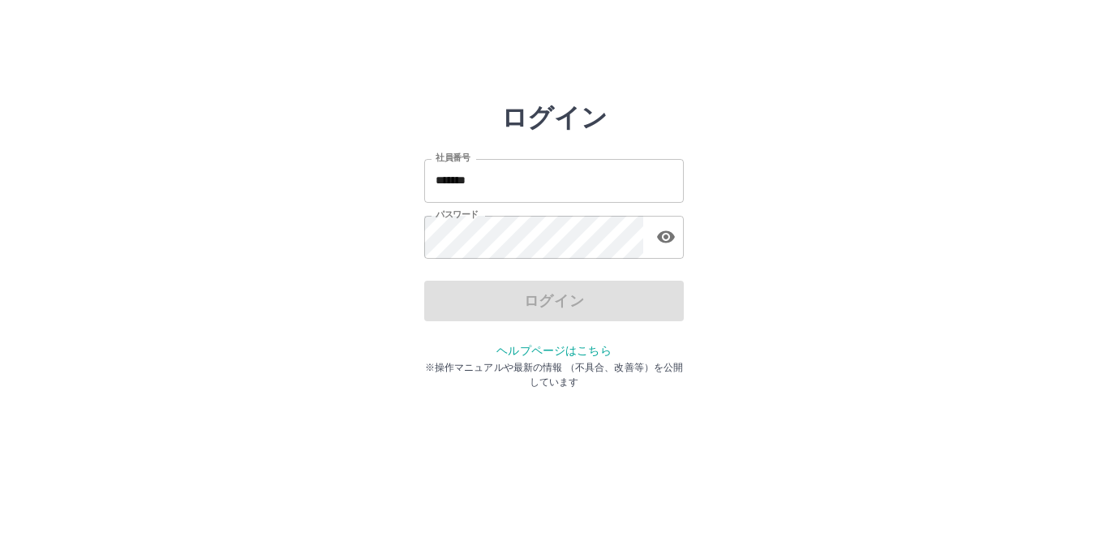
click at [521, 190] on input "*******" at bounding box center [554, 180] width 260 height 43
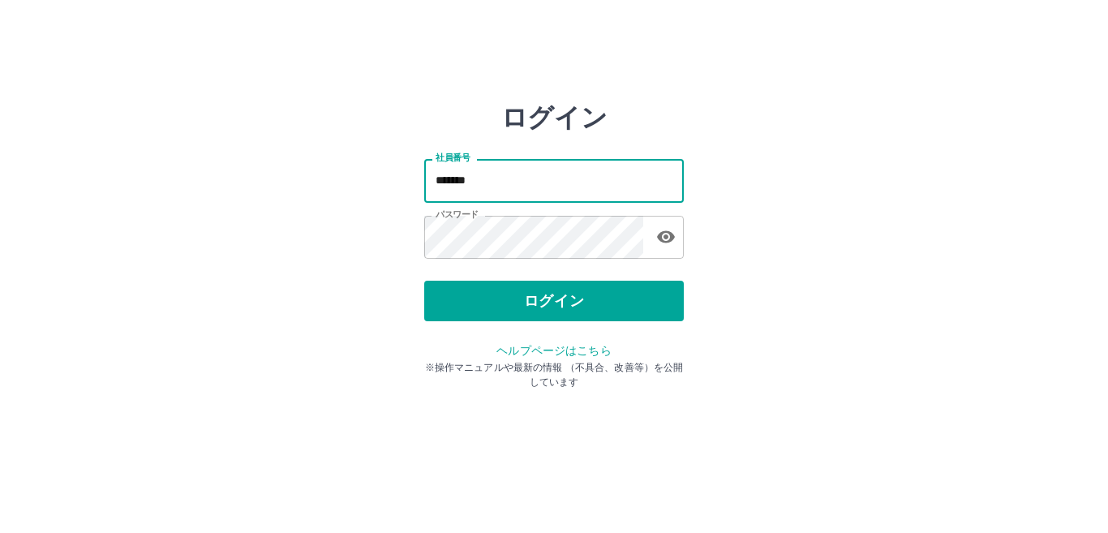
type input "*******"
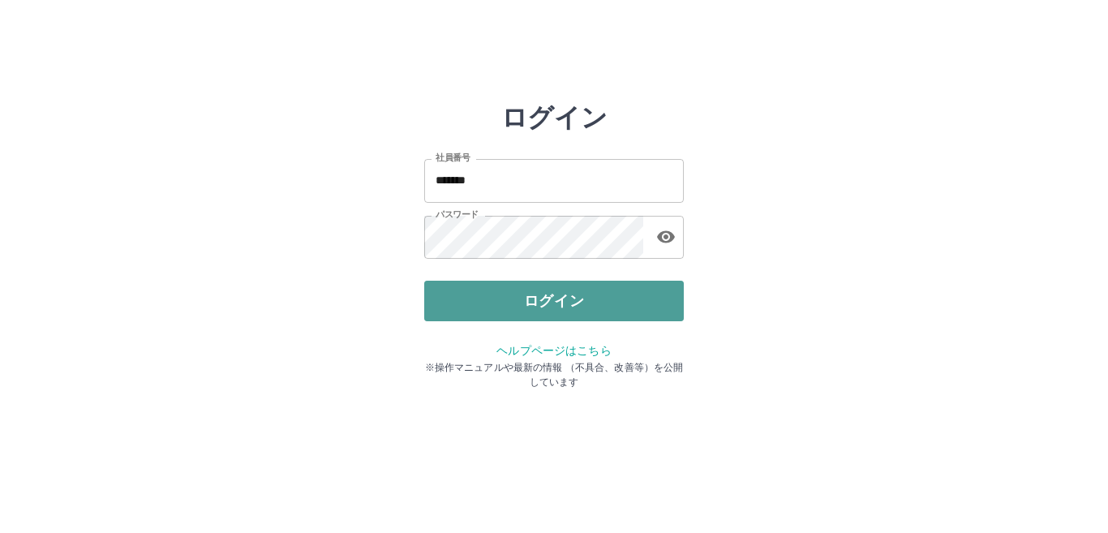
click at [537, 301] on button "ログイン" at bounding box center [554, 301] width 260 height 41
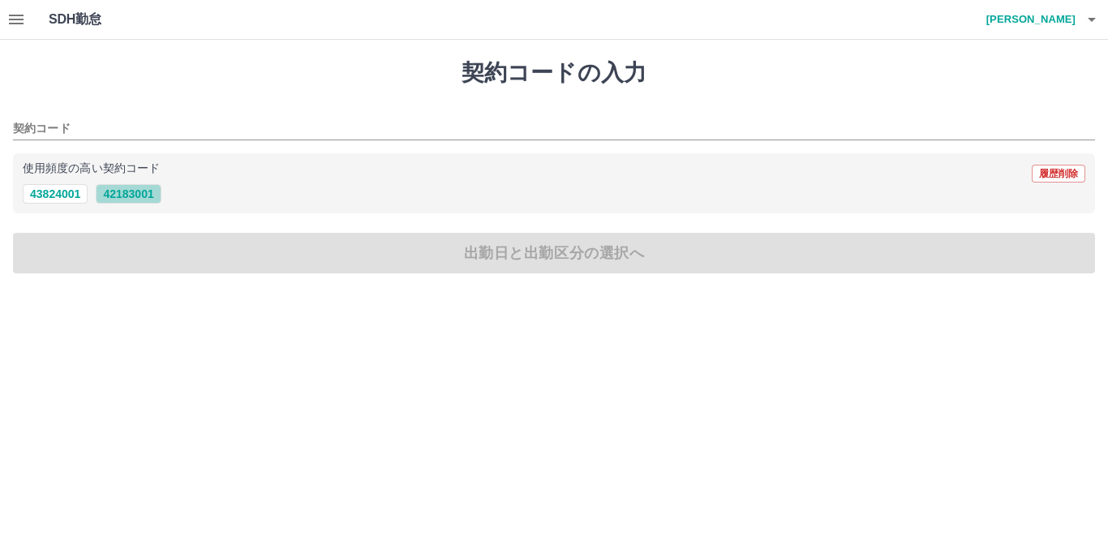
click at [127, 192] on button "42183001" at bounding box center [128, 193] width 65 height 19
type input "********"
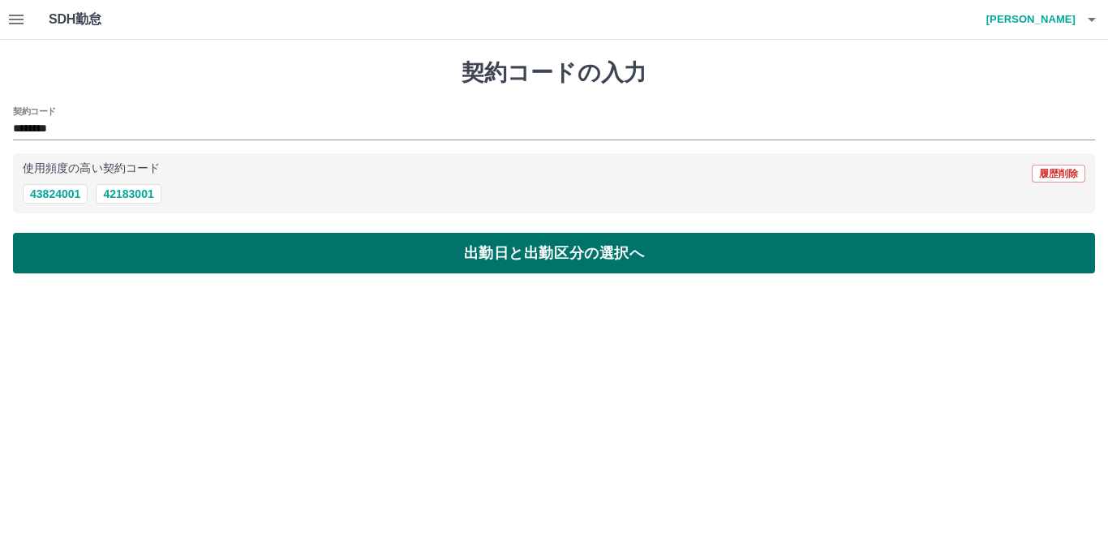
click at [457, 260] on button "出勤日と出勤区分の選択へ" at bounding box center [554, 253] width 1082 height 41
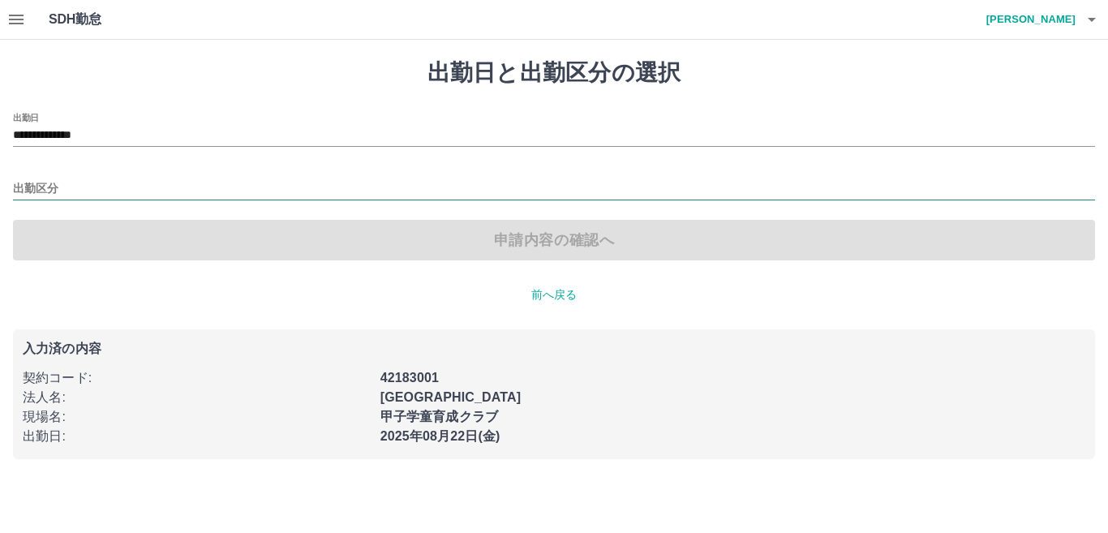
click at [73, 186] on input "出勤区分" at bounding box center [554, 189] width 1082 height 20
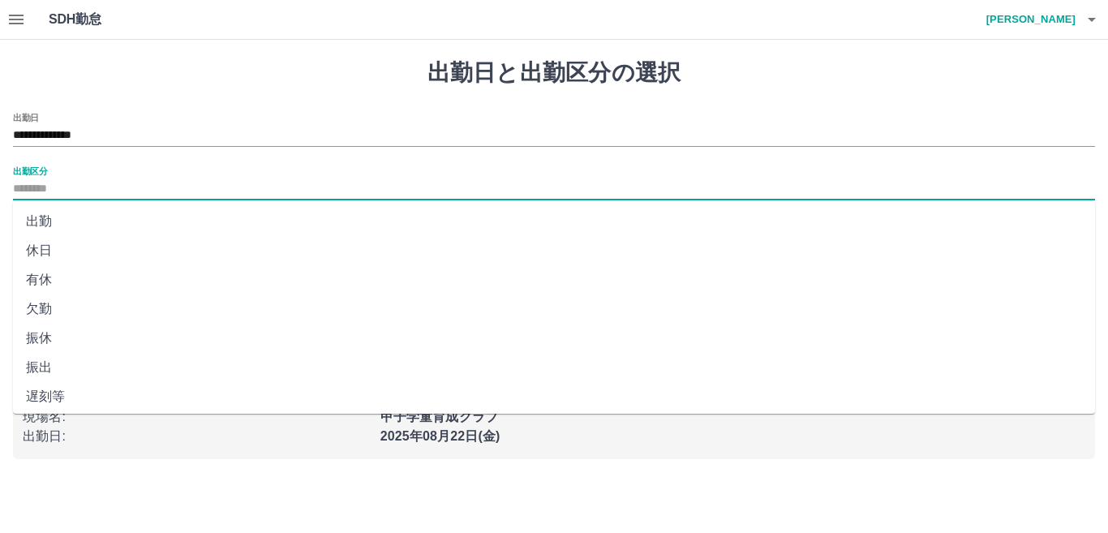
click at [49, 225] on li "出勤" at bounding box center [554, 221] width 1082 height 29
type input "**"
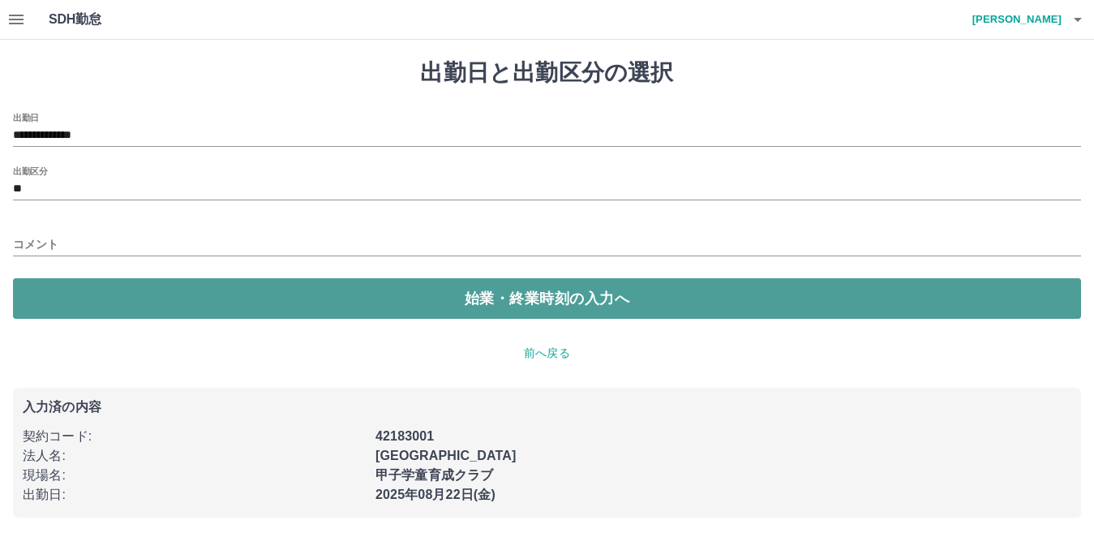
click at [537, 312] on button "始業・終業時刻の入力へ" at bounding box center [547, 298] width 1068 height 41
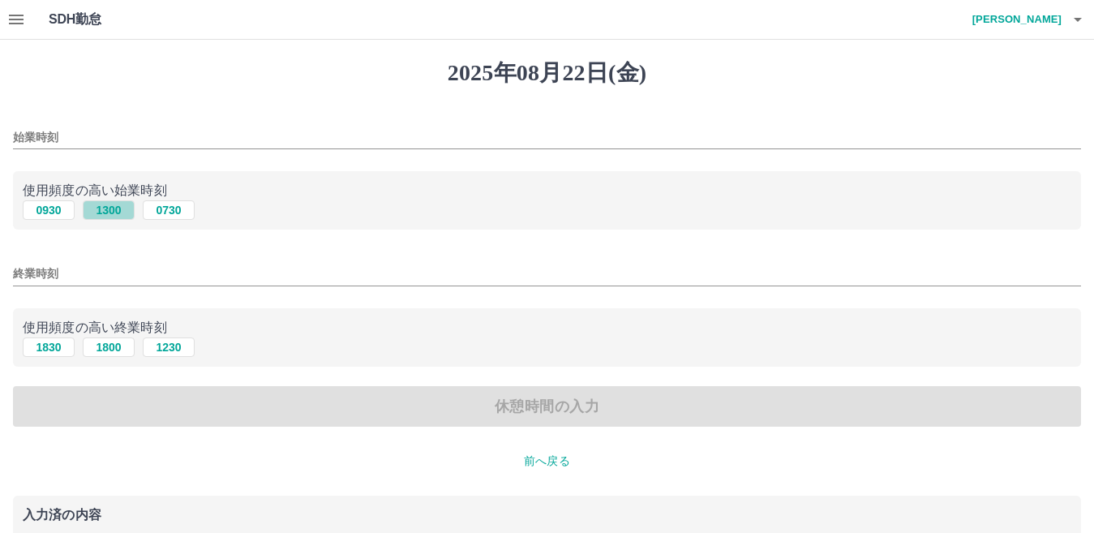
click at [99, 211] on button "1300" at bounding box center [109, 209] width 52 height 19
type input "****"
click at [84, 277] on input "終業時刻" at bounding box center [547, 274] width 1068 height 24
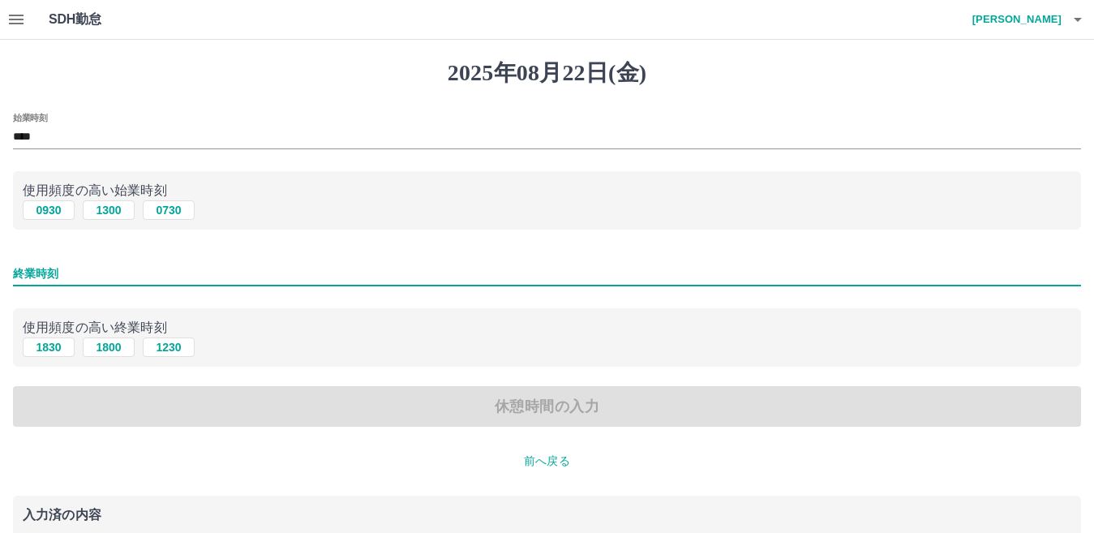
type input "****"
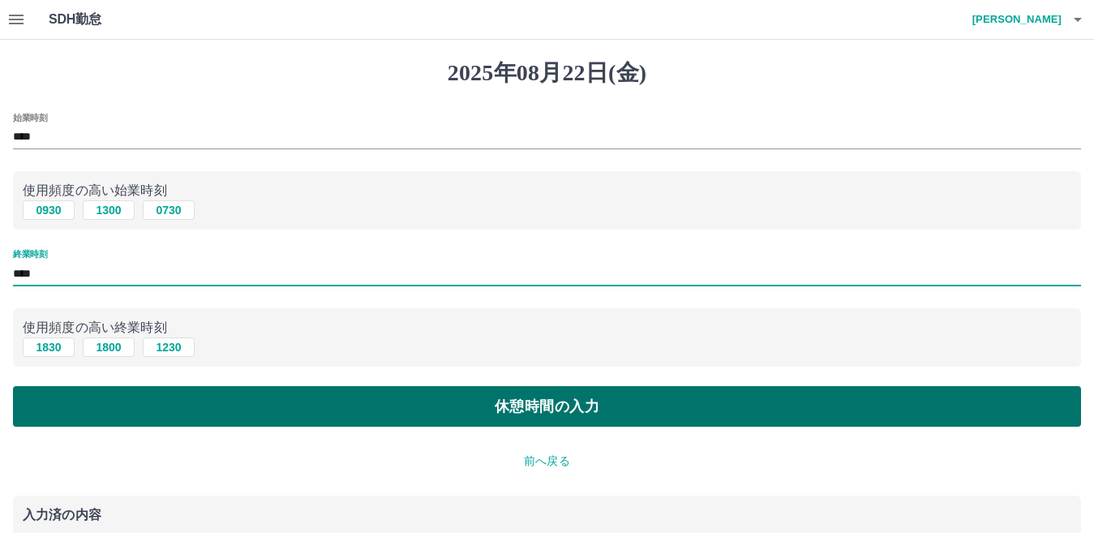
click at [537, 412] on button "休憩時間の入力" at bounding box center [547, 406] width 1068 height 41
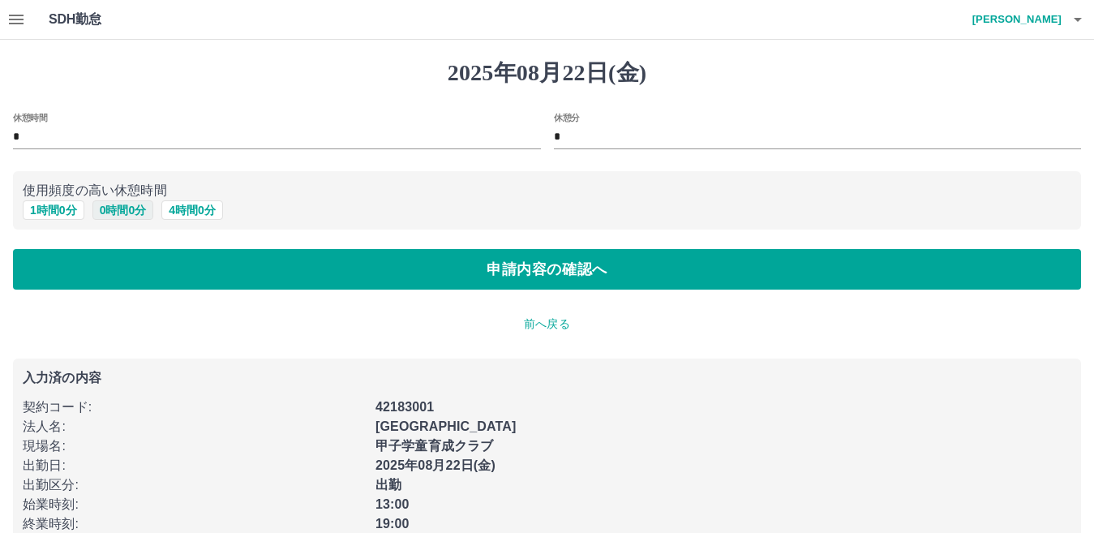
click at [121, 214] on button "0 時間 0 分" at bounding box center [123, 209] width 62 height 19
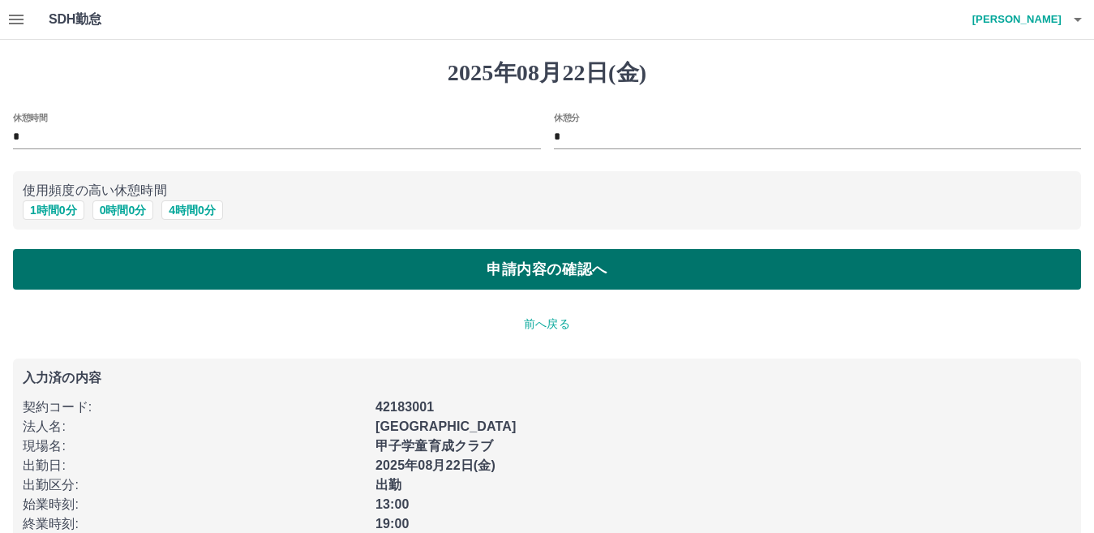
click at [518, 278] on button "申請内容の確認へ" at bounding box center [547, 269] width 1068 height 41
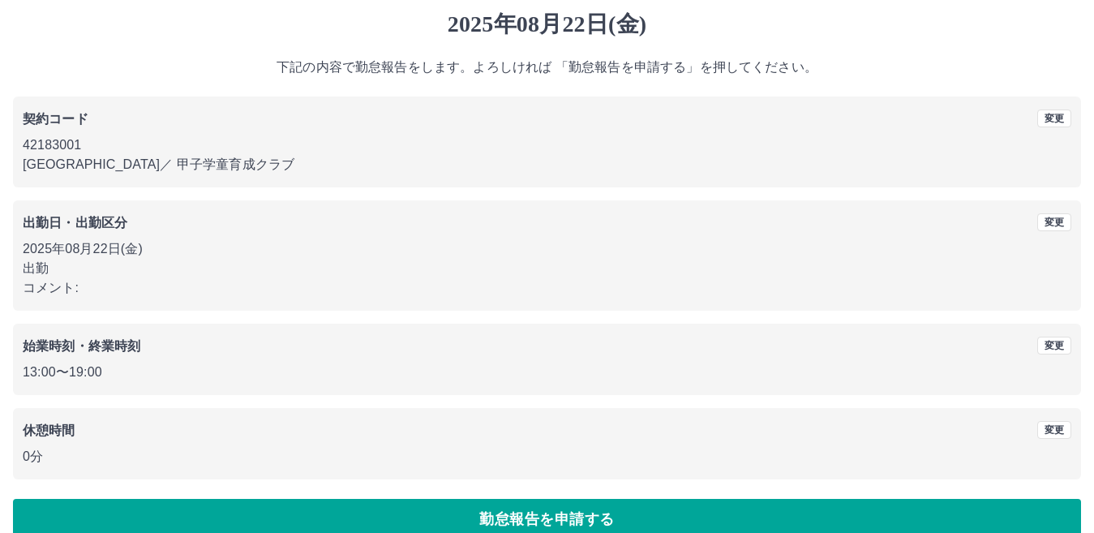
scroll to position [75, 0]
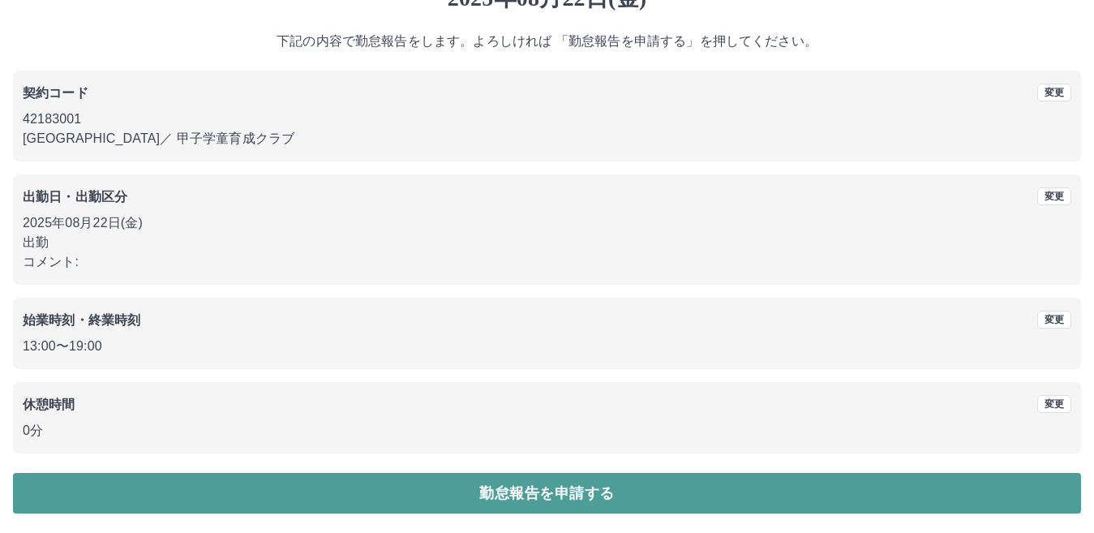
click at [542, 495] on button "勤怠報告を申請する" at bounding box center [547, 493] width 1068 height 41
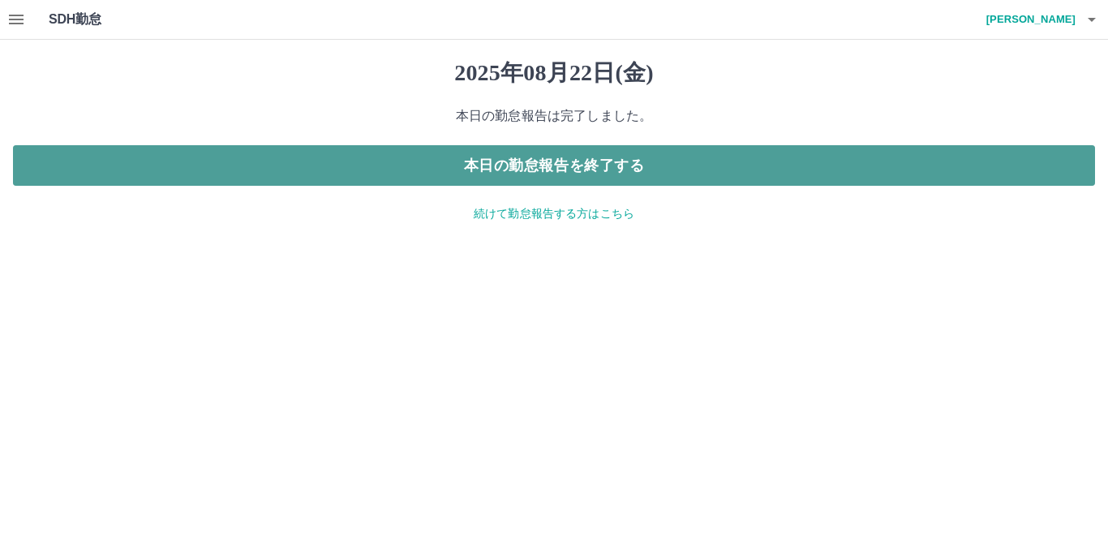
click at [599, 171] on button "本日の勤怠報告を終了する" at bounding box center [554, 165] width 1082 height 41
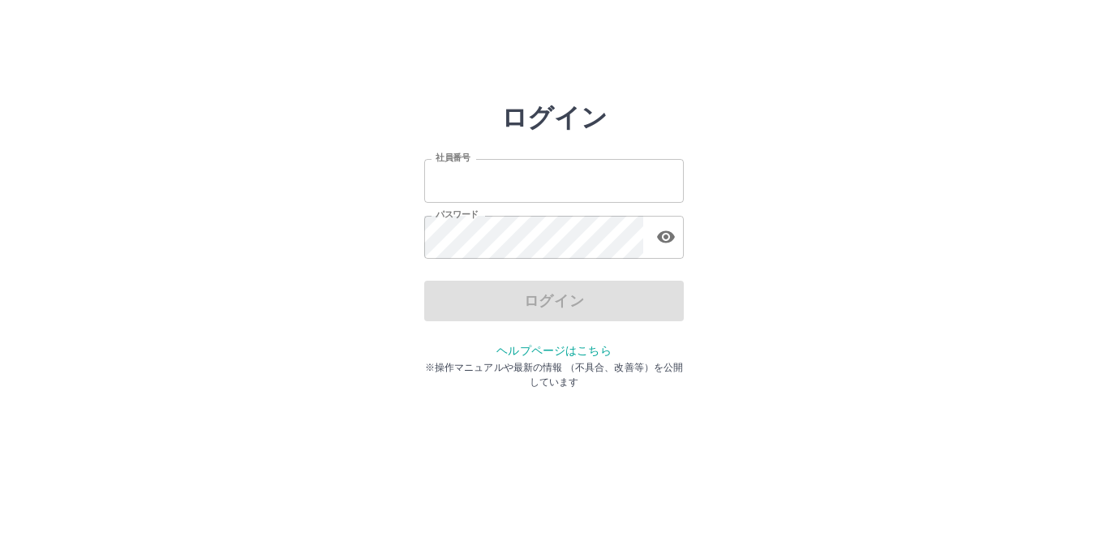
type input "*******"
click at [540, 183] on input "*******" at bounding box center [554, 180] width 260 height 43
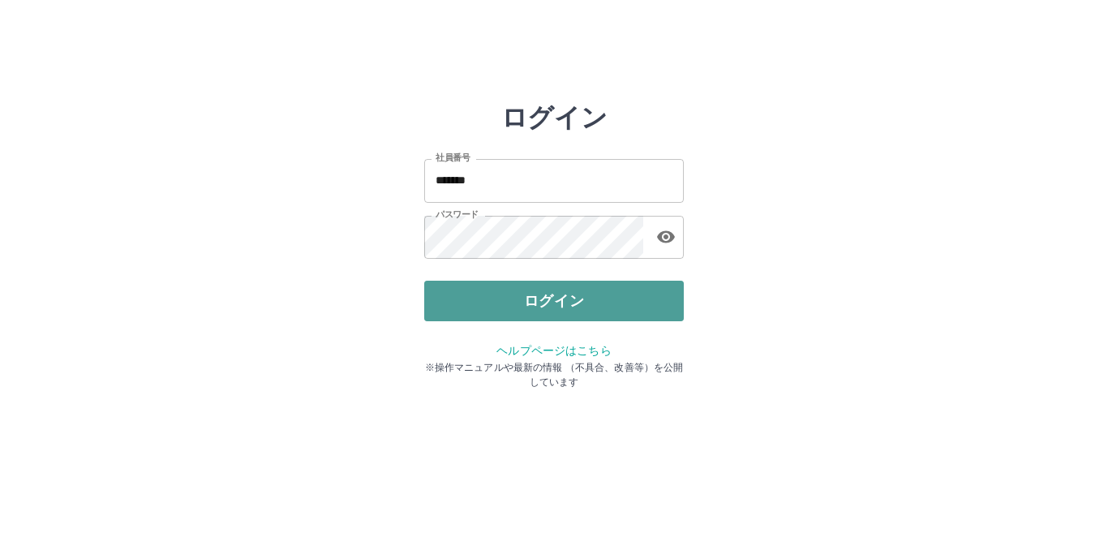
click at [553, 303] on button "ログイン" at bounding box center [554, 301] width 260 height 41
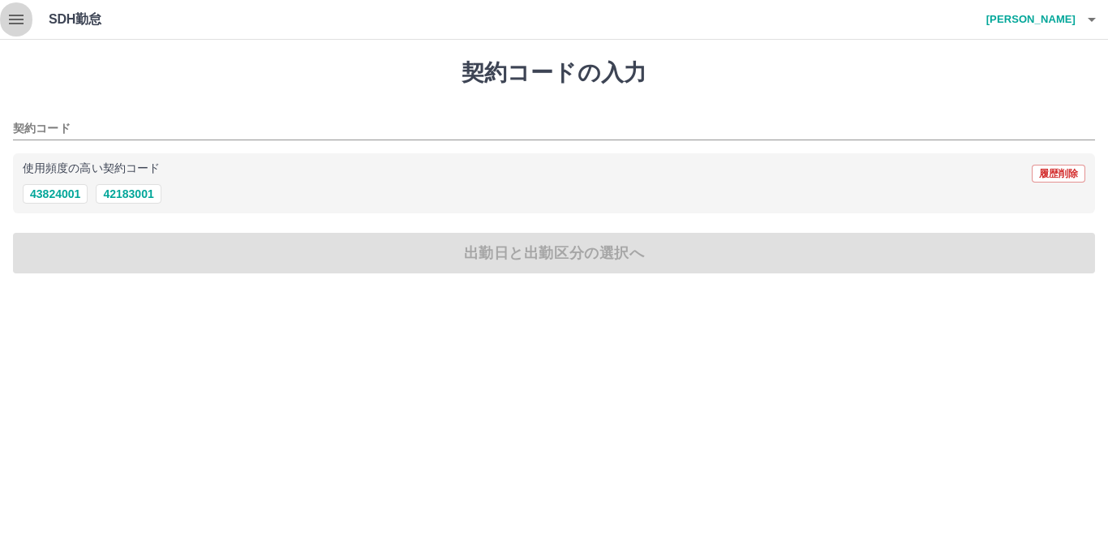
click at [16, 22] on icon "button" at bounding box center [15, 19] width 19 height 19
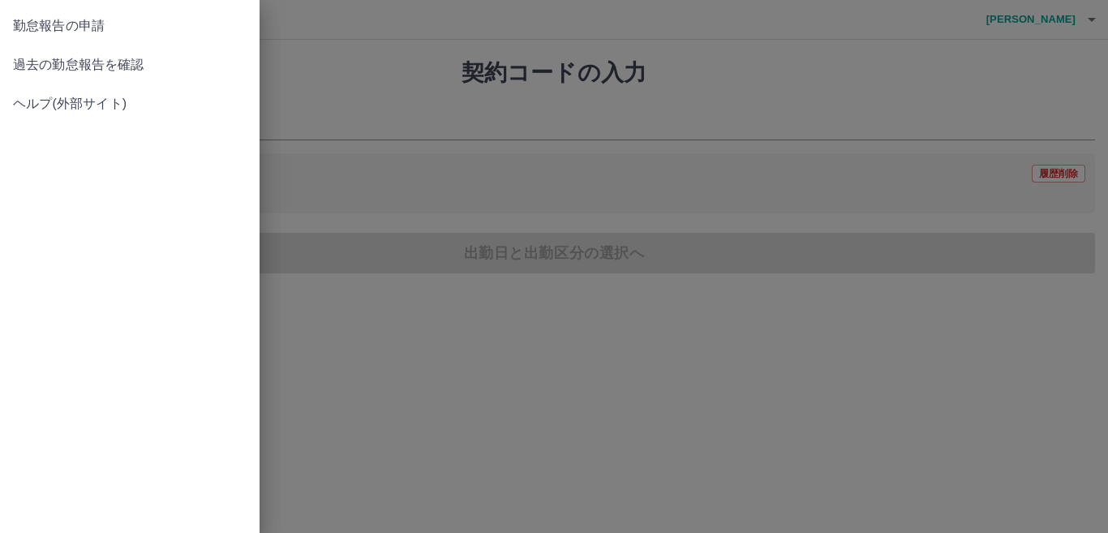
click at [111, 67] on span "過去の勤怠報告を確認" at bounding box center [130, 64] width 234 height 19
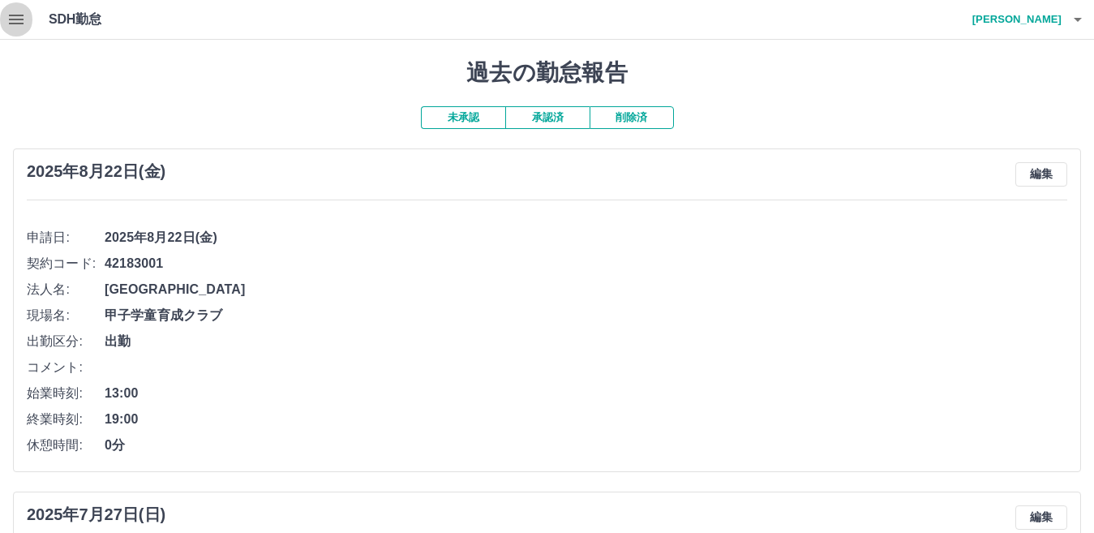
click at [14, 14] on icon "button" at bounding box center [15, 19] width 19 height 19
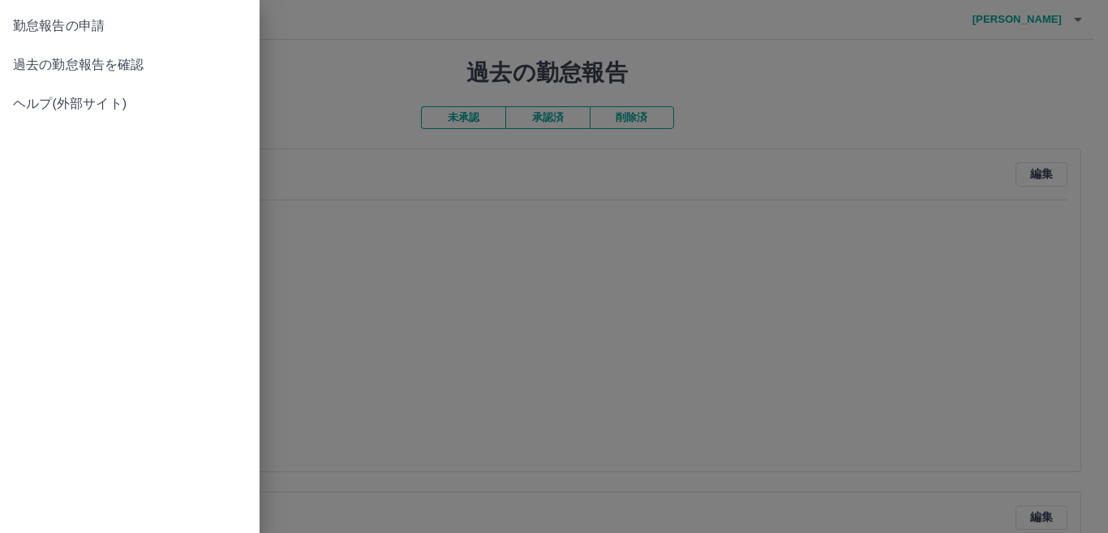
click at [479, 202] on div at bounding box center [554, 266] width 1108 height 533
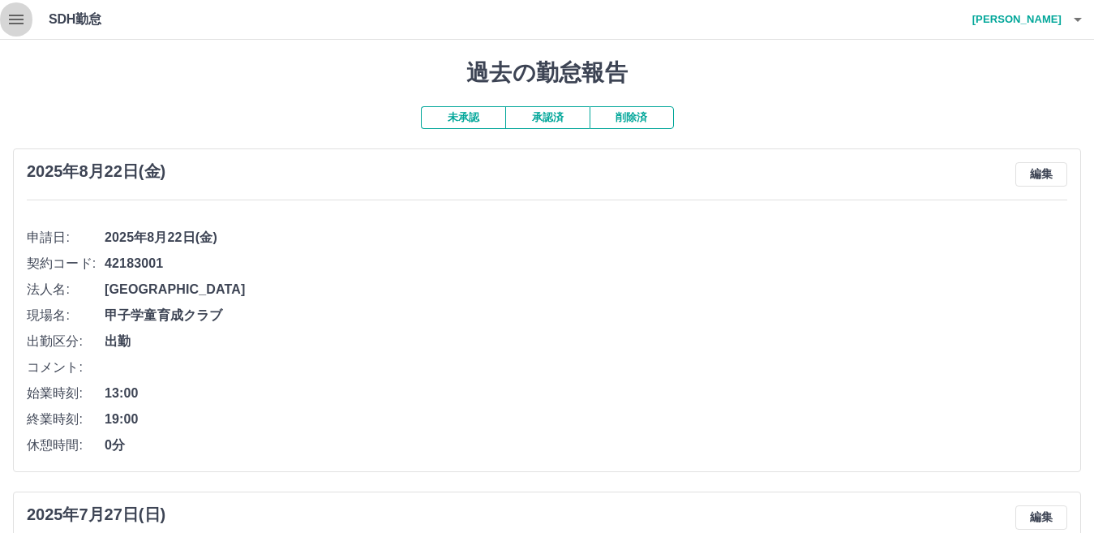
click at [18, 11] on icon "button" at bounding box center [15, 19] width 19 height 19
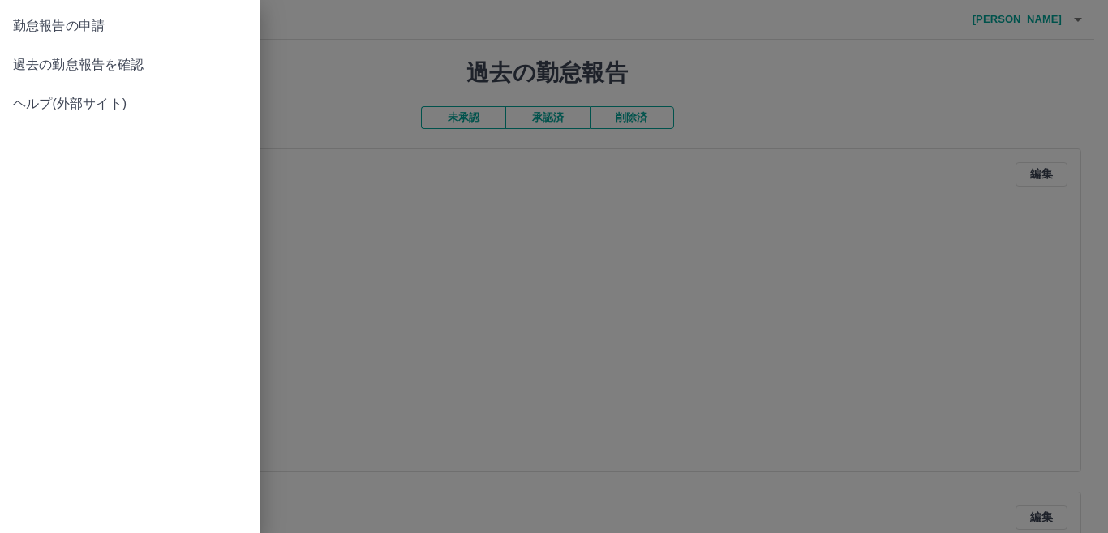
click at [108, 64] on span "過去の勤怠報告を確認" at bounding box center [130, 64] width 234 height 19
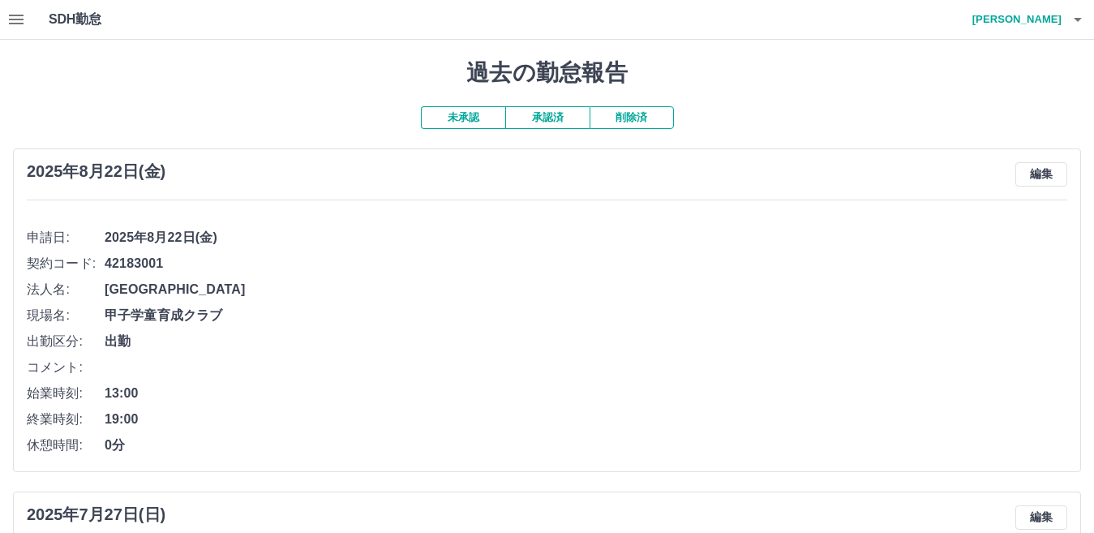
click at [544, 116] on button "承認済" at bounding box center [547, 117] width 84 height 23
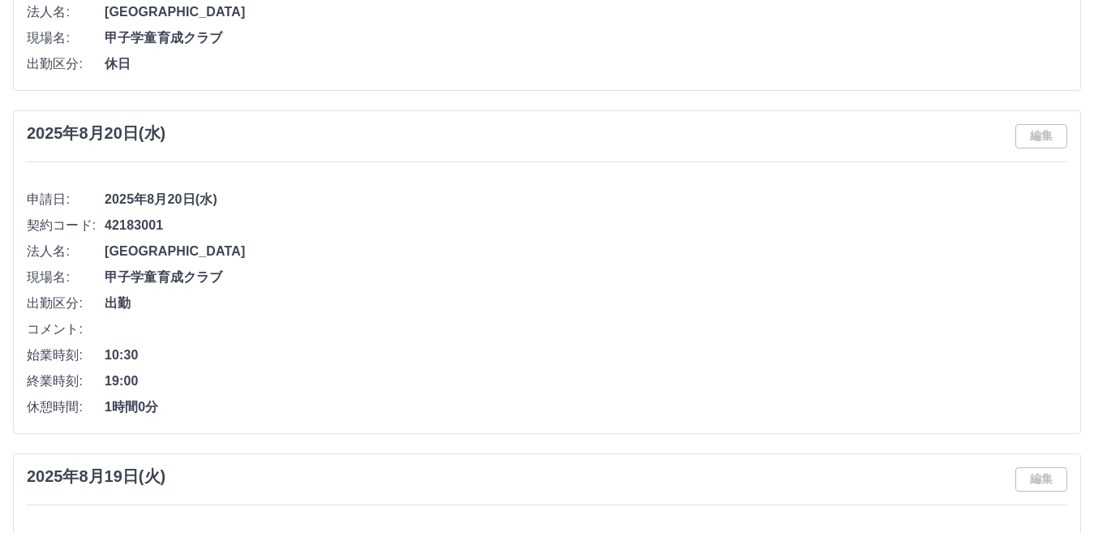
scroll to position [81, 0]
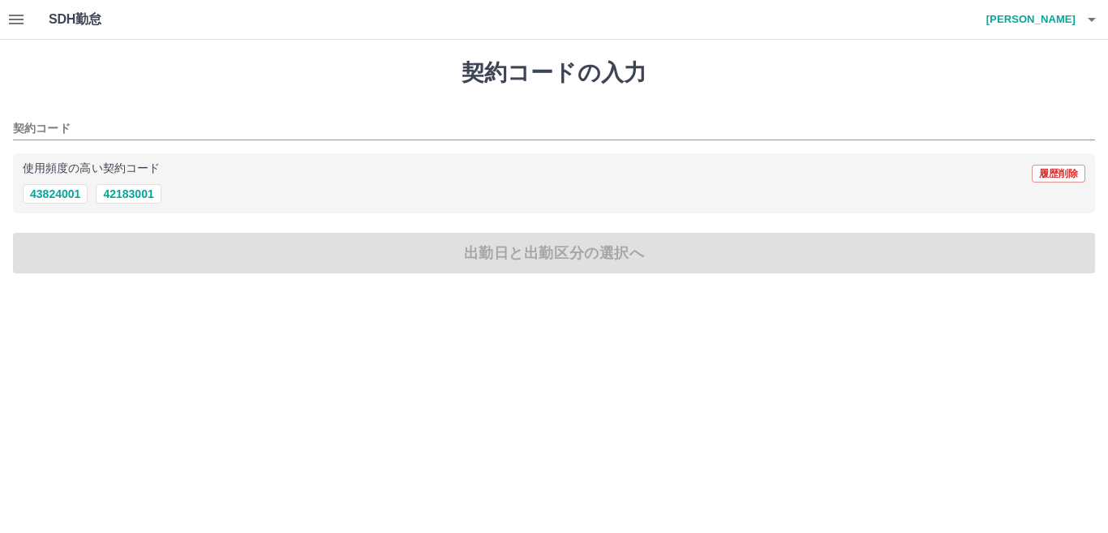
click at [1016, 18] on h4 "植田　由香子" at bounding box center [1026, 19] width 97 height 39
click at [976, 116] on li "ログアウト" at bounding box center [1024, 118] width 144 height 29
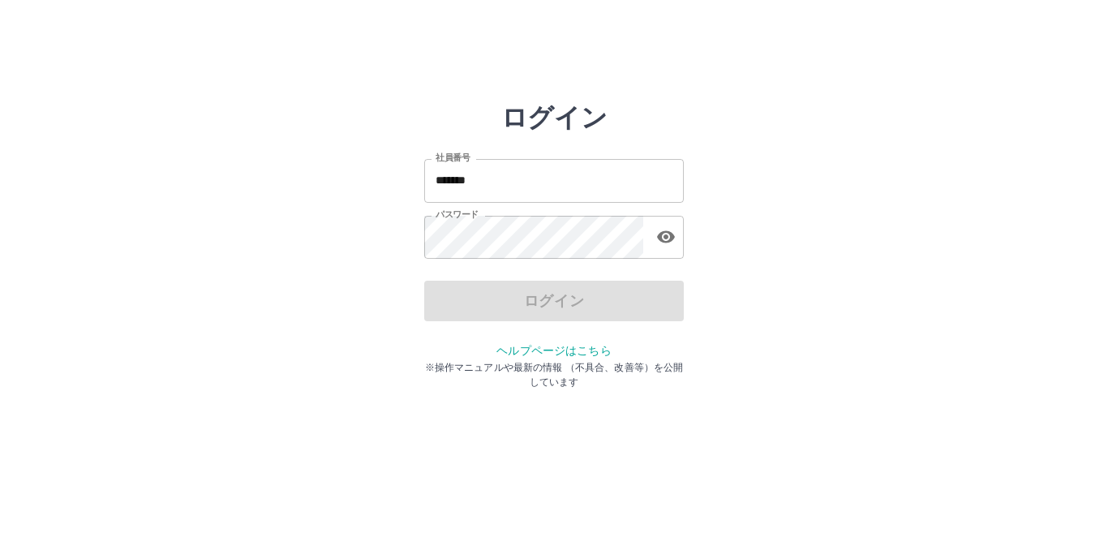
click at [560, 180] on input "*******" at bounding box center [554, 180] width 260 height 43
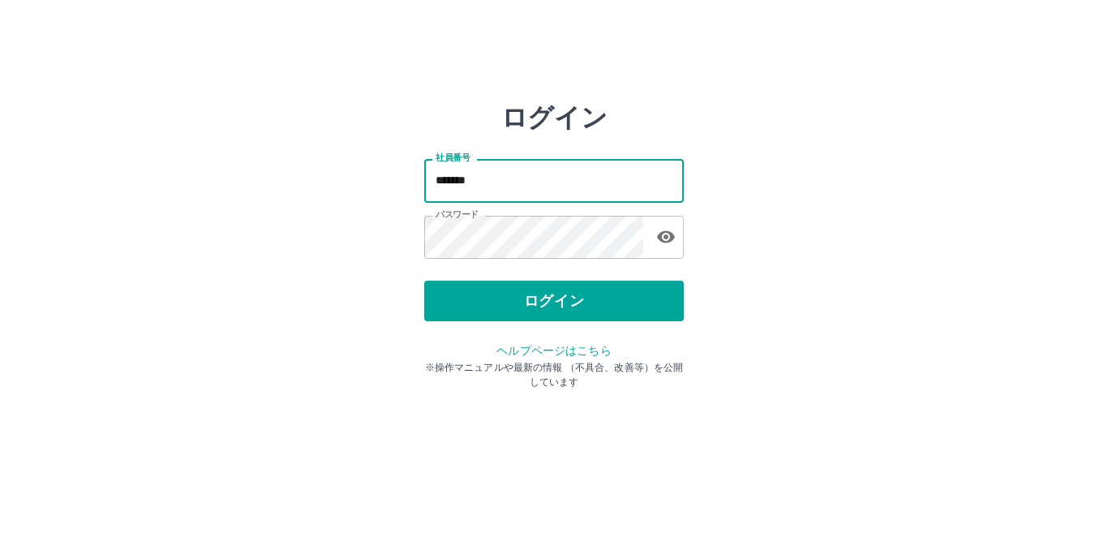
type input "*******"
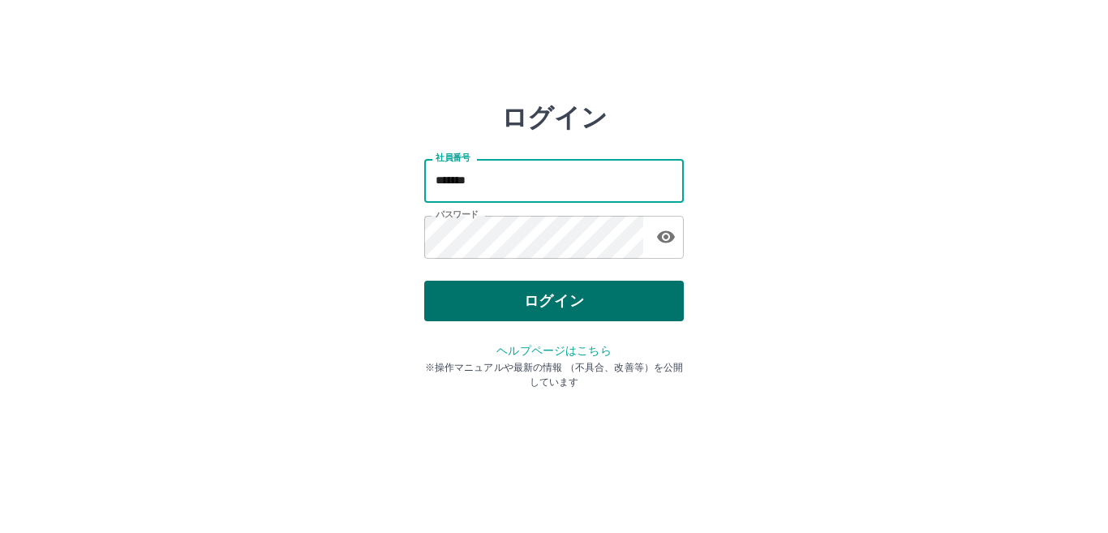
click at [508, 296] on button "ログイン" at bounding box center [554, 301] width 260 height 41
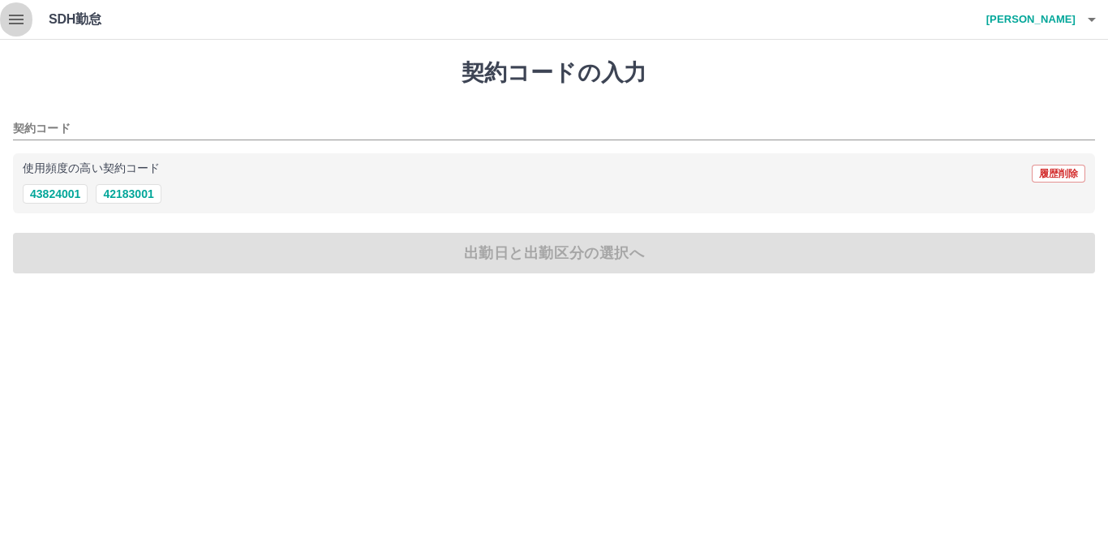
click at [6, 18] on icon "button" at bounding box center [15, 19] width 19 height 19
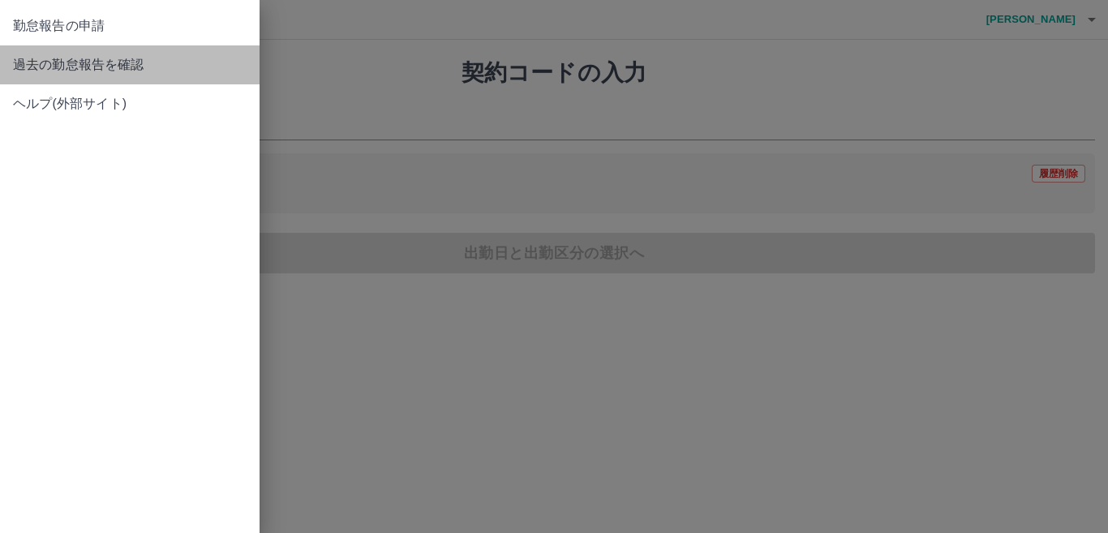
click at [115, 60] on span "過去の勤怠報告を確認" at bounding box center [130, 64] width 234 height 19
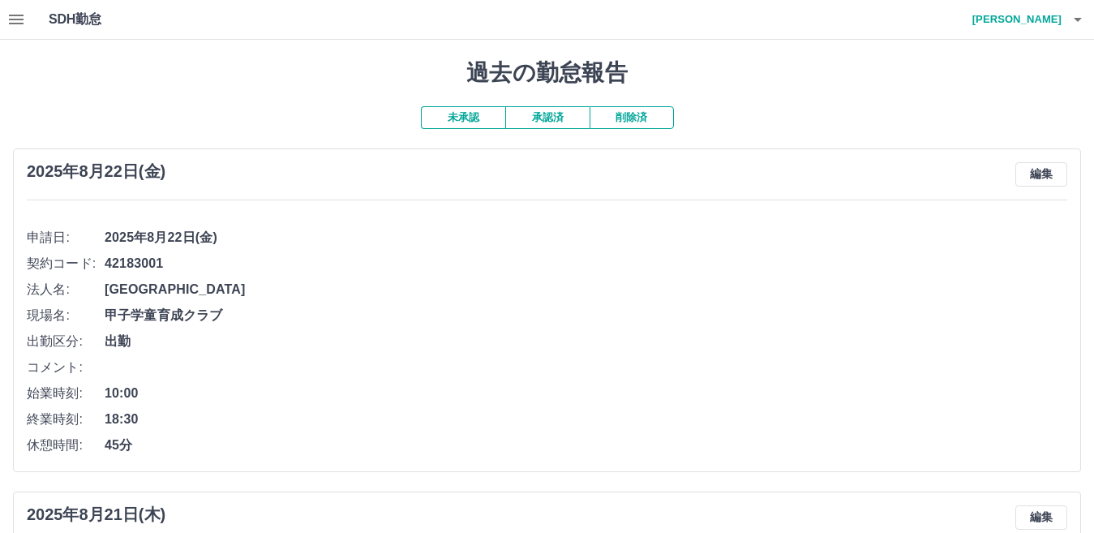
click at [548, 123] on button "承認済" at bounding box center [547, 117] width 84 height 23
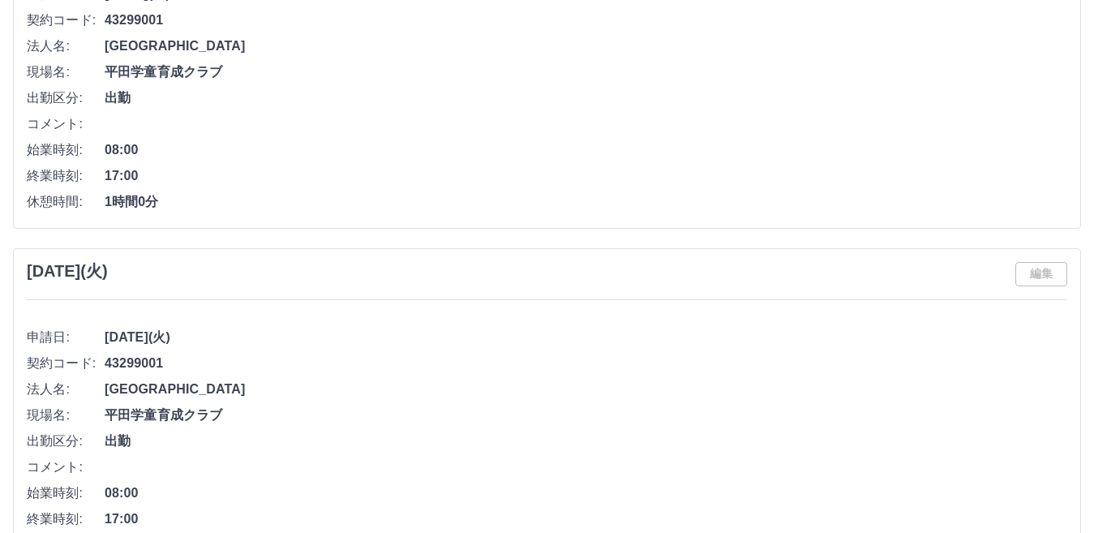
scroll to position [5699, 0]
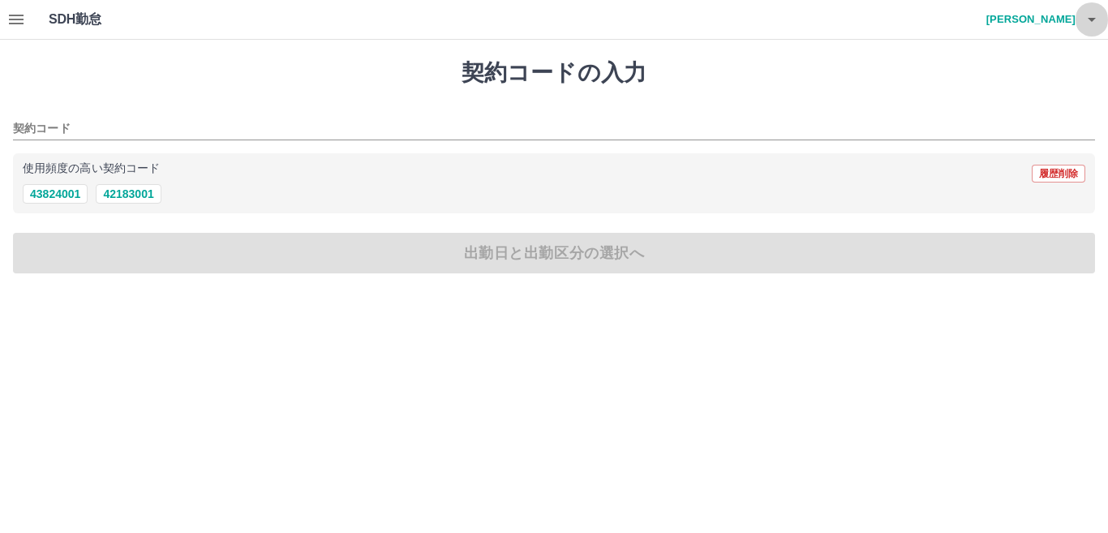
click at [1090, 24] on icon "button" at bounding box center [1091, 19] width 19 height 19
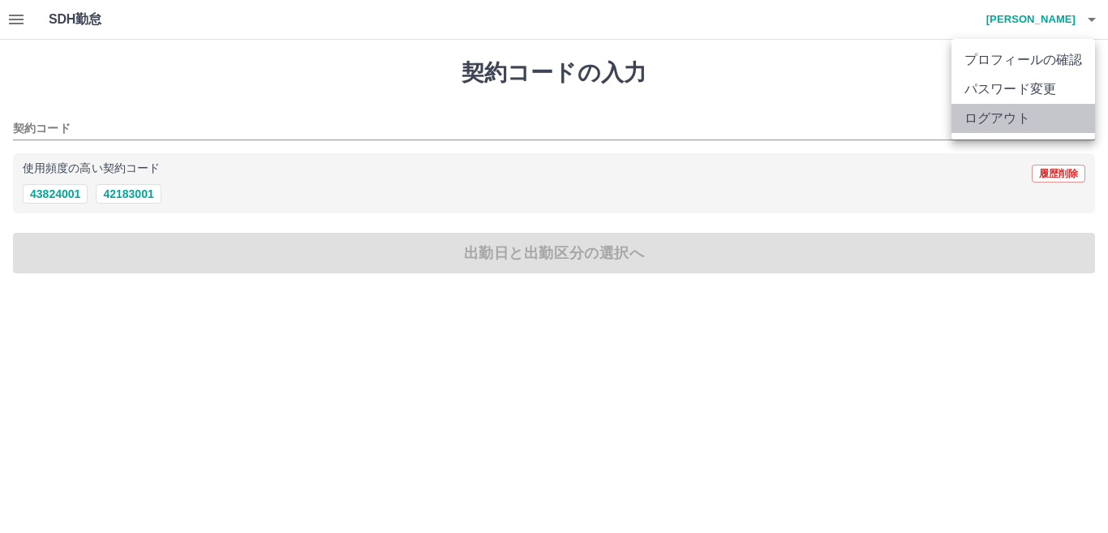
click at [978, 116] on li "ログアウト" at bounding box center [1024, 118] width 144 height 29
